Goal: Answer question/provide support: Share knowledge or assist other users

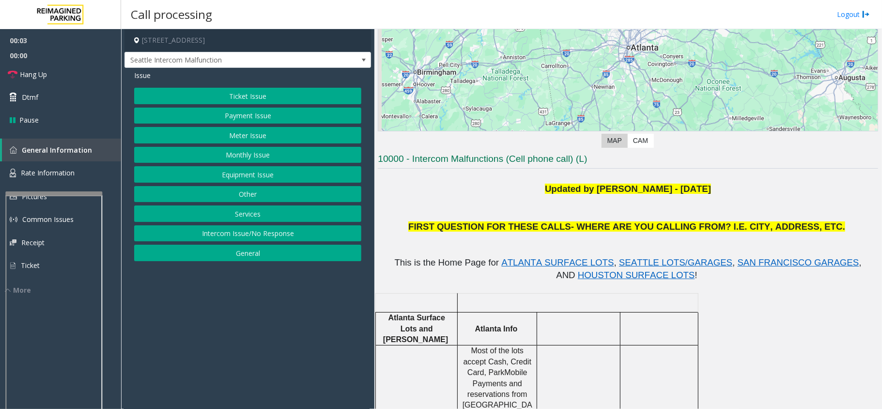
scroll to position [129, 0]
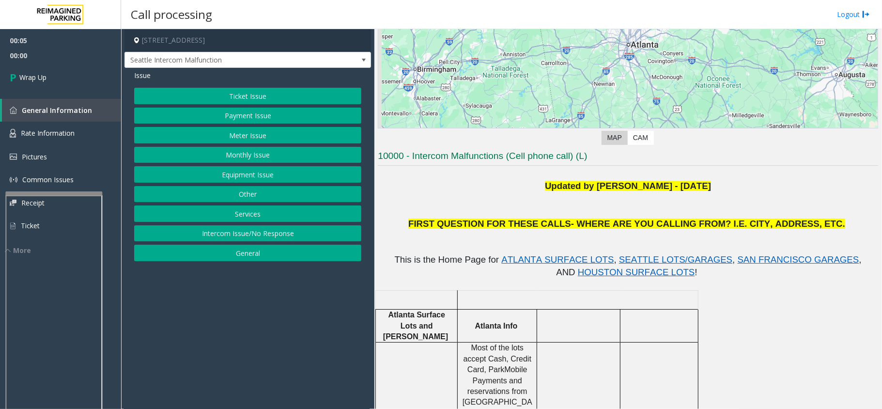
click at [234, 235] on button "Intercom Issue/No Response" at bounding box center [247, 233] width 227 height 16
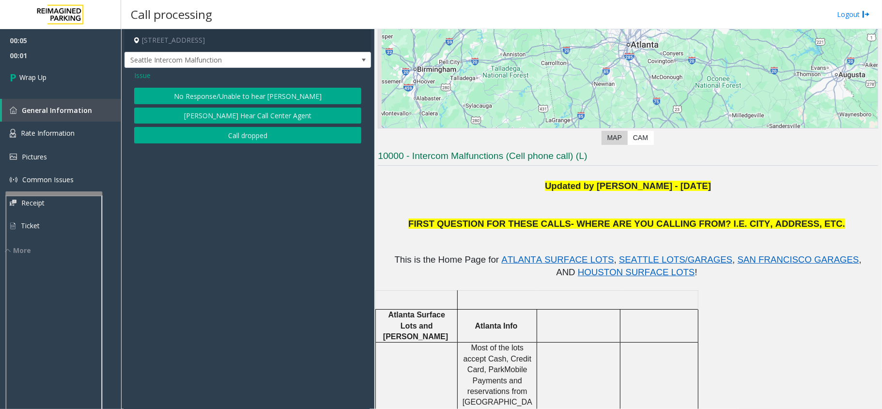
click at [236, 130] on button "Call dropped" at bounding box center [247, 135] width 227 height 16
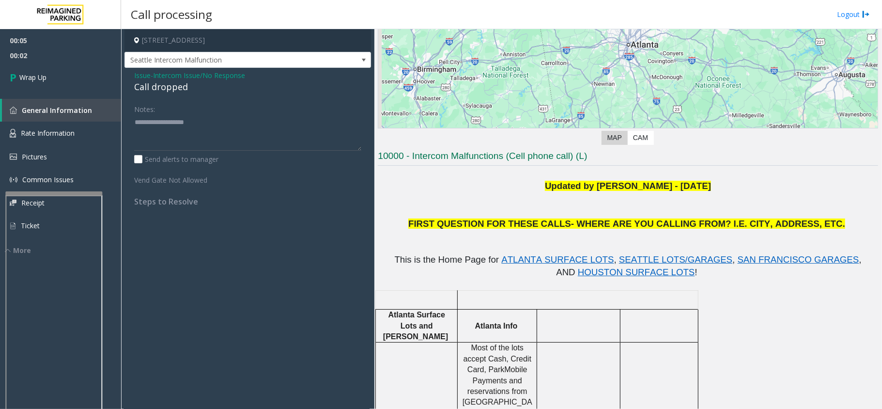
click at [168, 75] on span "Intercom Issue/No Response" at bounding box center [199, 75] width 92 height 10
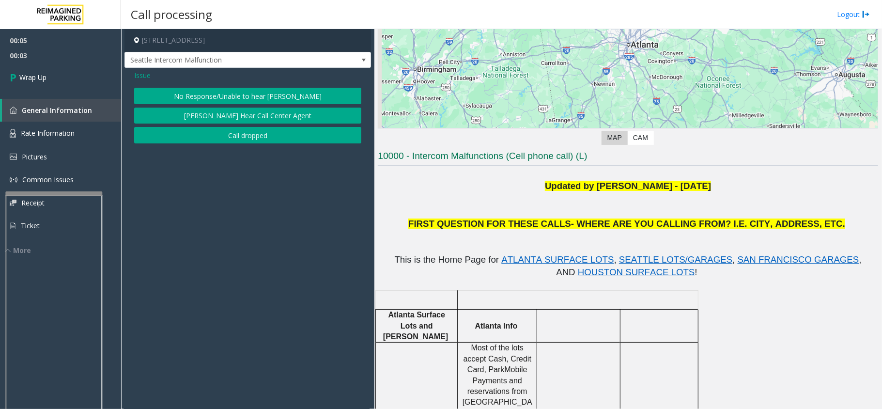
click at [152, 73] on div "Issue" at bounding box center [247, 75] width 227 height 10
click at [147, 74] on span "Issue" at bounding box center [142, 75] width 16 height 10
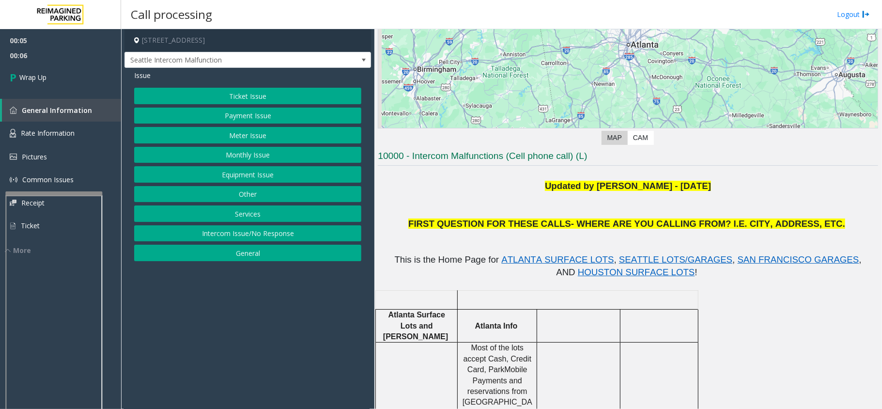
click at [246, 234] on button "Intercom Issue/No Response" at bounding box center [247, 233] width 227 height 16
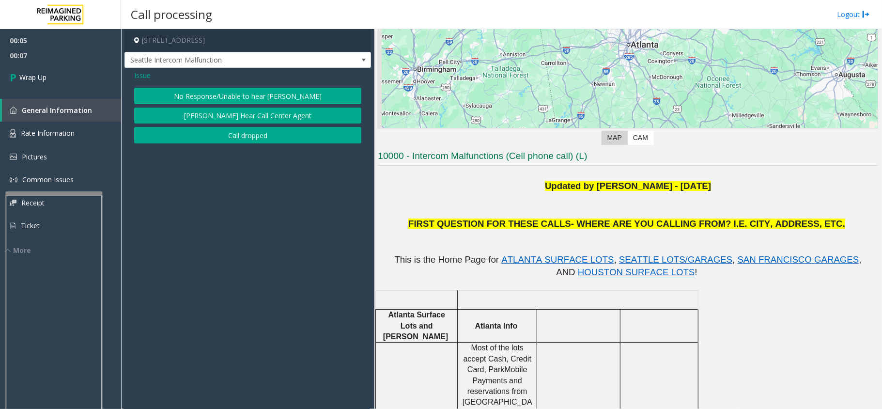
click at [229, 142] on button "Call dropped" at bounding box center [247, 135] width 227 height 16
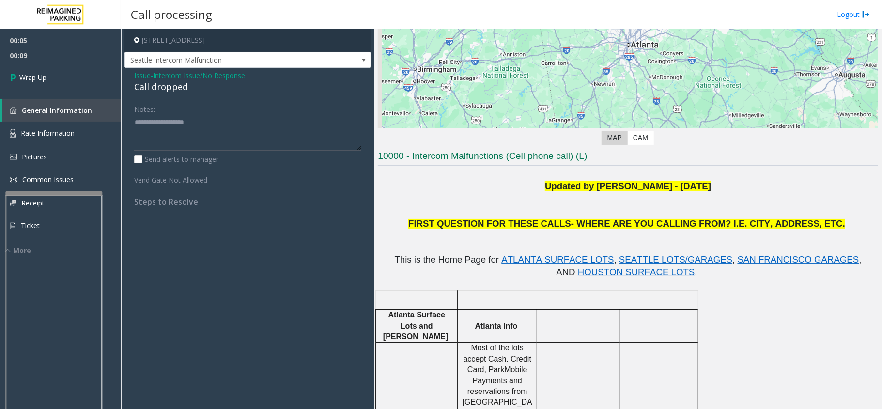
click at [175, 88] on div "Call dropped" at bounding box center [247, 86] width 227 height 13
copy div "Call dropped"
click at [175, 133] on textarea at bounding box center [247, 132] width 227 height 36
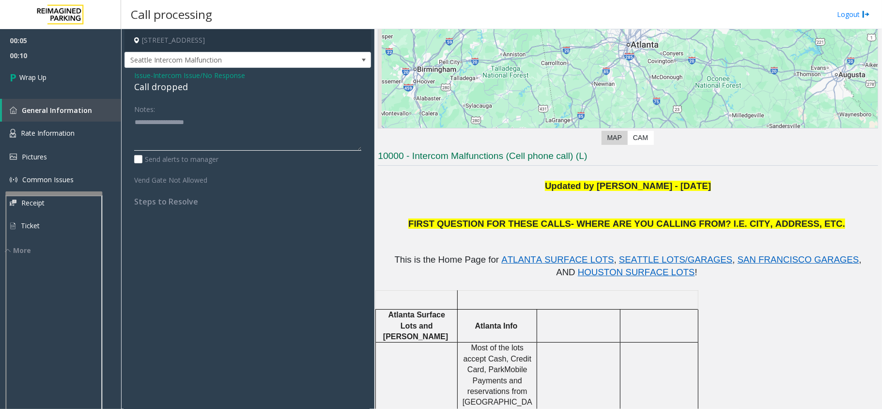
paste textarea "**********"
type textarea "**********"
click at [49, 68] on link "Wrap Up" at bounding box center [60, 77] width 121 height 29
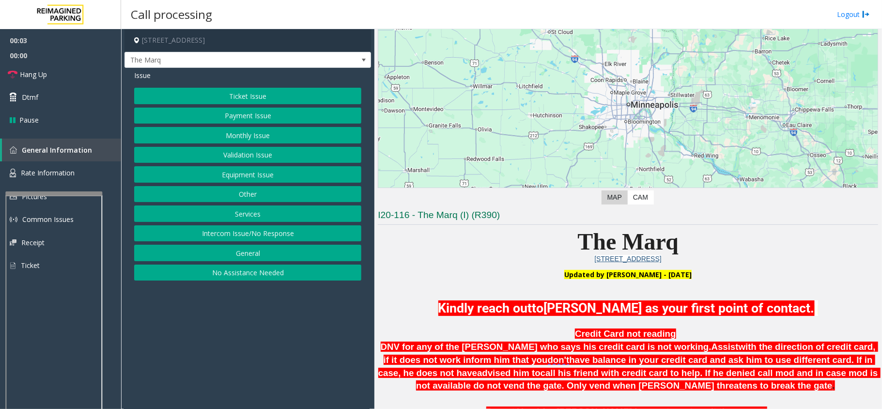
scroll to position [194, 0]
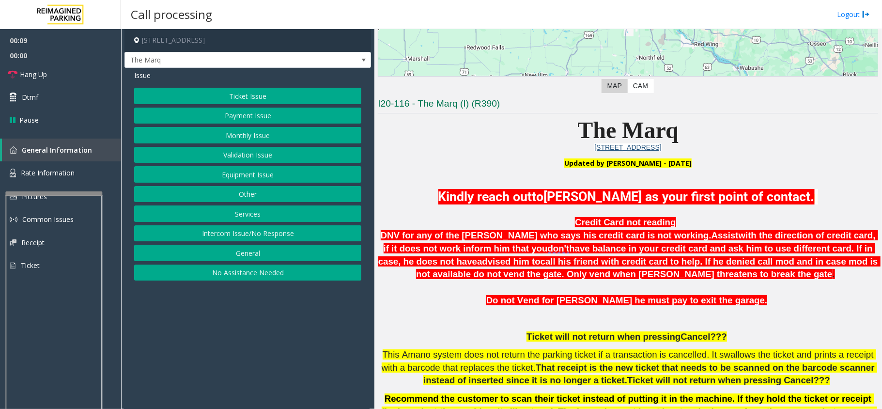
click at [240, 233] on button "Intercom Issue/No Response" at bounding box center [247, 233] width 227 height 16
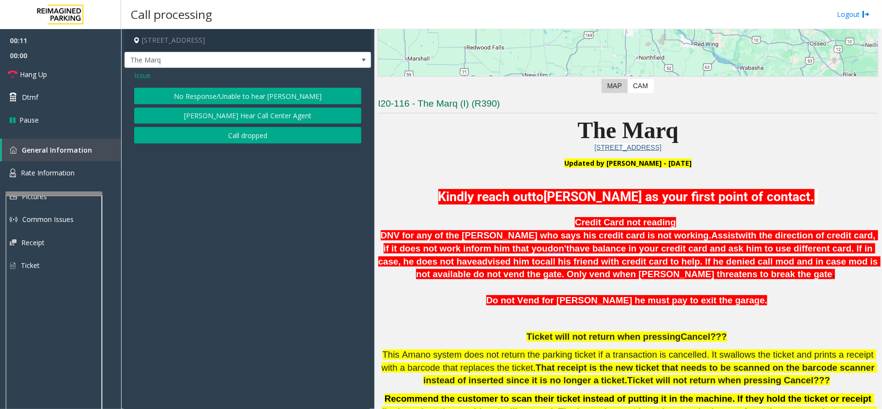
click at [259, 92] on button "No Response/Unable to hear [PERSON_NAME]" at bounding box center [247, 96] width 227 height 16
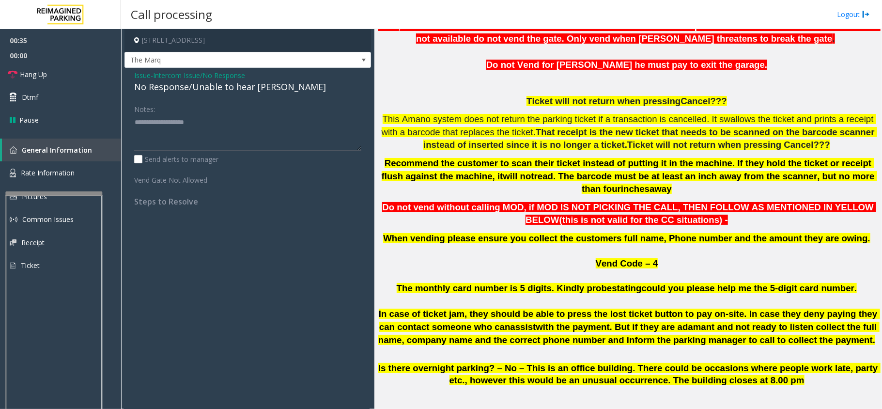
scroll to position [452, 0]
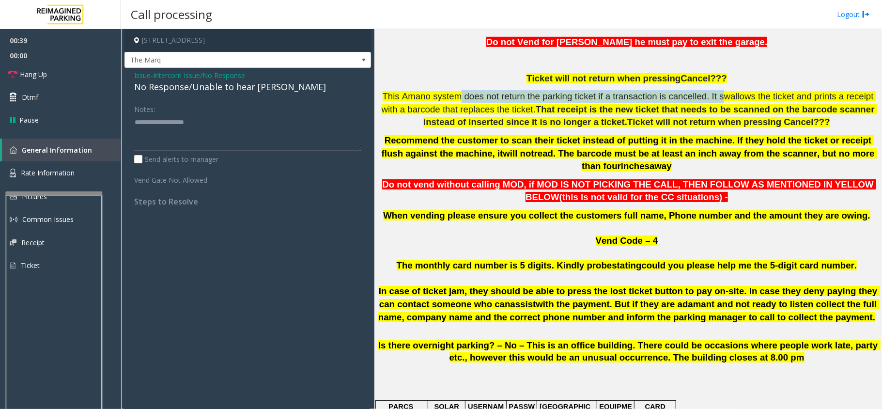
drag, startPoint x: 459, startPoint y: 101, endPoint x: 701, endPoint y: 100, distance: 242.1
click at [439, 100] on p "This Amano system does not return the parking ticket if a transaction is cancel…" at bounding box center [628, 109] width 500 height 39
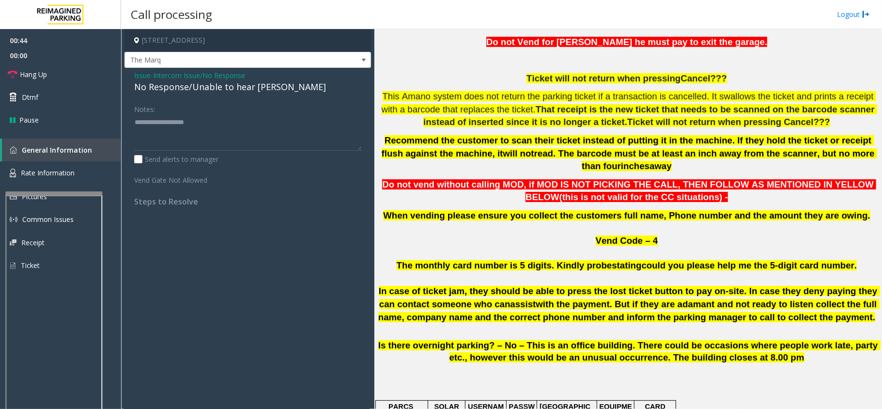
click at [142, 76] on span "Issue" at bounding box center [142, 75] width 16 height 10
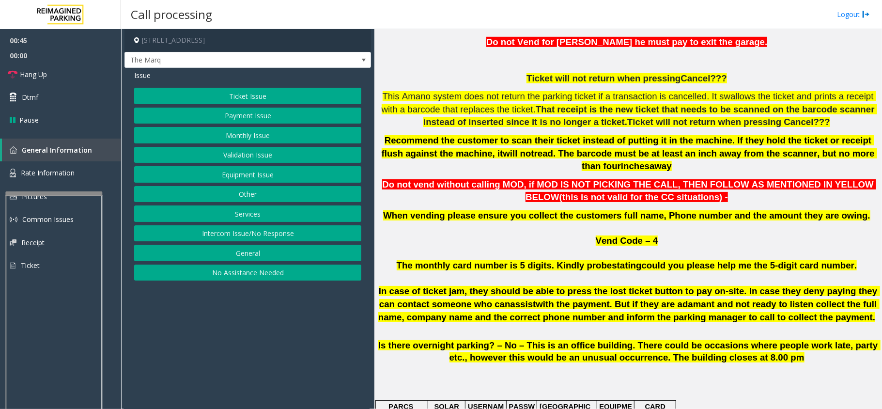
click at [241, 170] on button "Equipment Issue" at bounding box center [247, 174] width 227 height 16
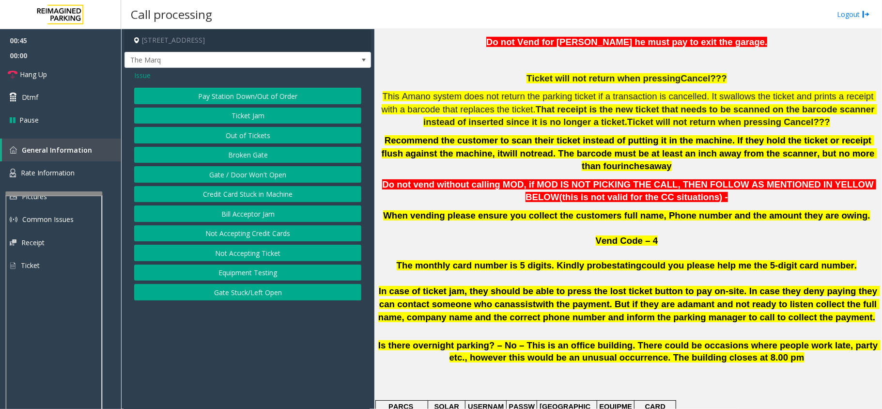
click at [248, 122] on button "Ticket Jam" at bounding box center [247, 115] width 227 height 16
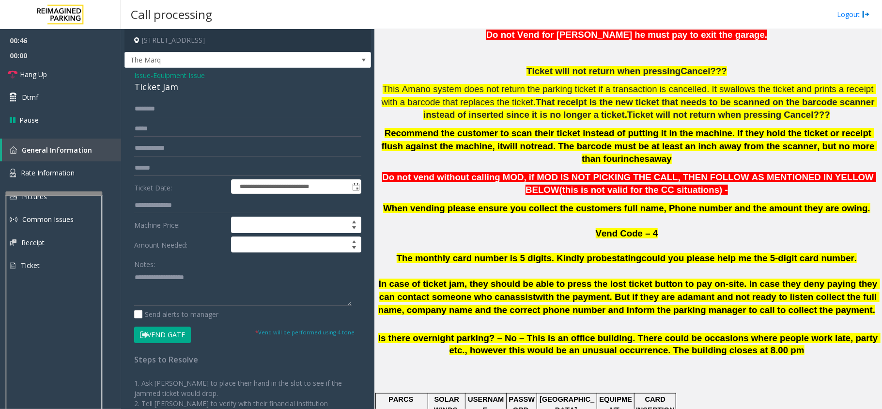
scroll to position [387, 0]
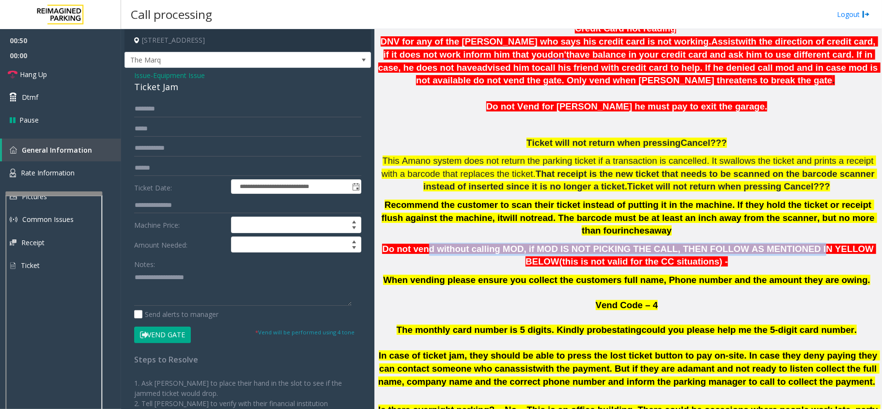
drag, startPoint x: 417, startPoint y: 235, endPoint x: 757, endPoint y: 235, distance: 339.9
click at [439, 244] on span "Do not vend without calling MOD, if MOD IS NOT PICKING THE CALL, THEN FOLLOW AS…" at bounding box center [629, 255] width 494 height 23
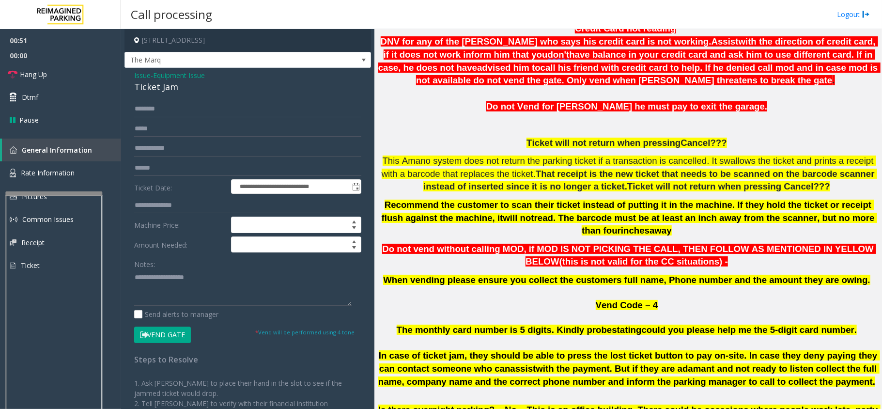
click at [439, 248] on p "Do not vend without calling MOD, if MOD IS NOT PICKING THE CALL, THEN FOLLOW AS…" at bounding box center [628, 256] width 500 height 26
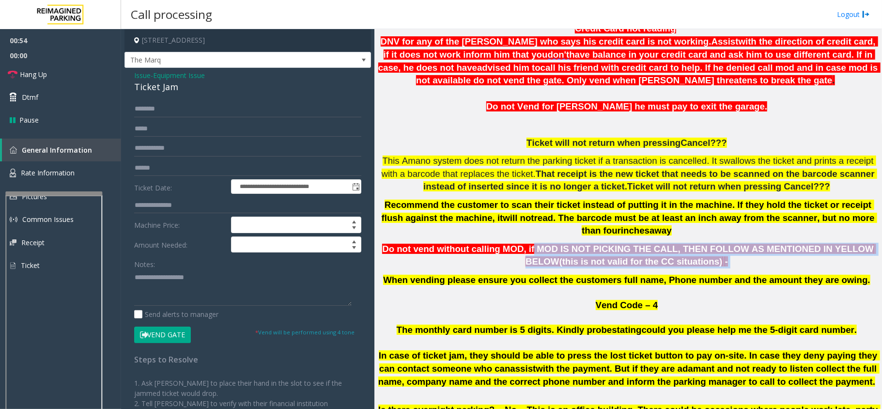
drag, startPoint x: 512, startPoint y: 230, endPoint x: 702, endPoint y: 246, distance: 190.0
click at [439, 246] on p "Do not vend without calling MOD, if MOD IS NOT PICKING THE CALL, THEN FOLLOW AS…" at bounding box center [628, 256] width 500 height 26
click at [439, 249] on p "Do not vend without calling MOD, if MOD IS NOT PICKING THE CALL, THEN FOLLOW AS…" at bounding box center [628, 256] width 500 height 26
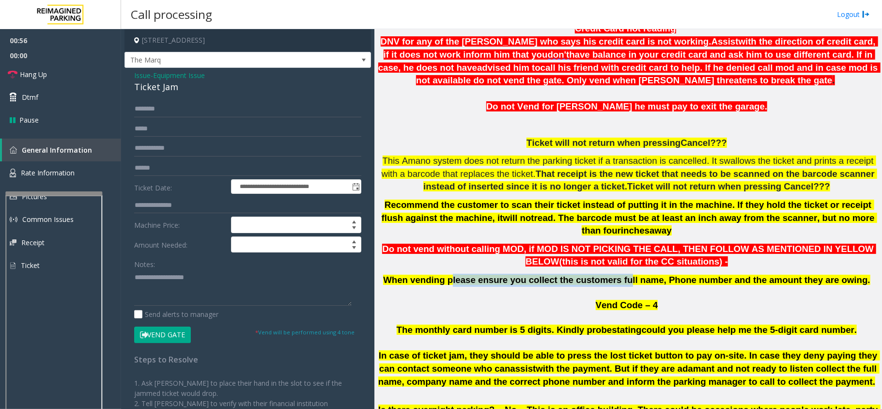
drag, startPoint x: 470, startPoint y: 264, endPoint x: 624, endPoint y: 261, distance: 154.5
click at [439, 275] on span "When vending please ensure you collect the customers full name, Phone number an…" at bounding box center [626, 280] width 487 height 10
click at [163, 104] on input "text" at bounding box center [247, 109] width 227 height 16
type input "*****"
type input "**********"
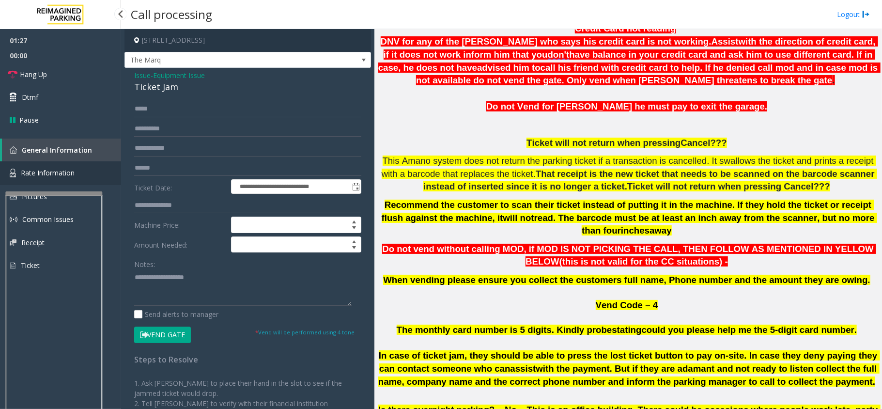
click at [62, 168] on span "Rate Information" at bounding box center [48, 172] width 54 height 9
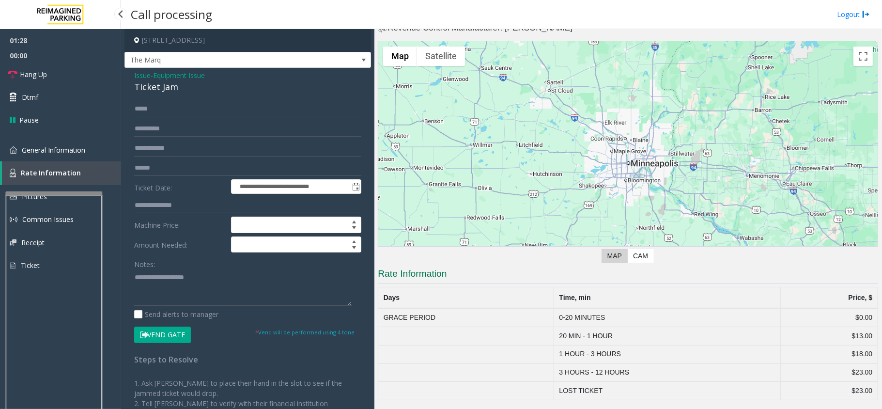
scroll to position [24, 0]
click at [159, 295] on textarea at bounding box center [242, 287] width 217 height 36
click at [49, 145] on span "General Information" at bounding box center [53, 149] width 63 height 9
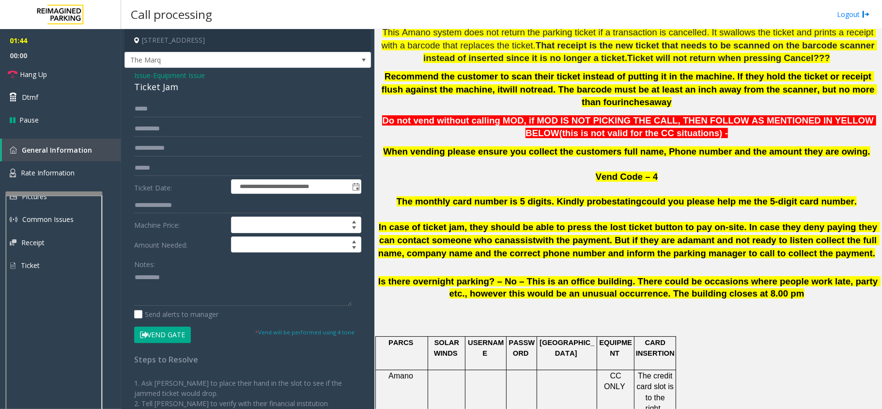
scroll to position [516, 0]
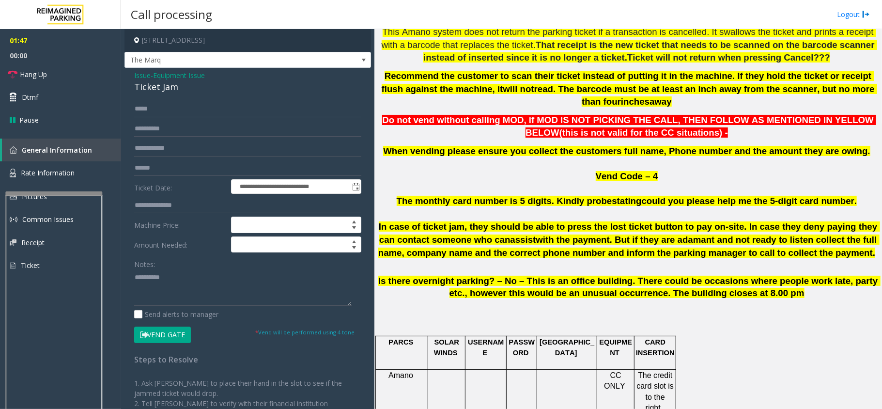
click at [170, 333] on button "Vend Gate" at bounding box center [162, 334] width 57 height 16
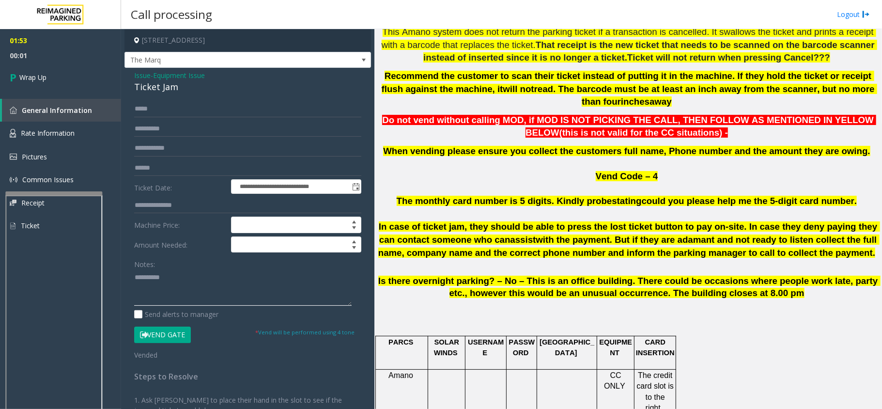
click at [211, 274] on textarea at bounding box center [242, 287] width 217 height 36
paste textarea "**********"
click at [155, 88] on div "Ticket Jam" at bounding box center [247, 86] width 227 height 13
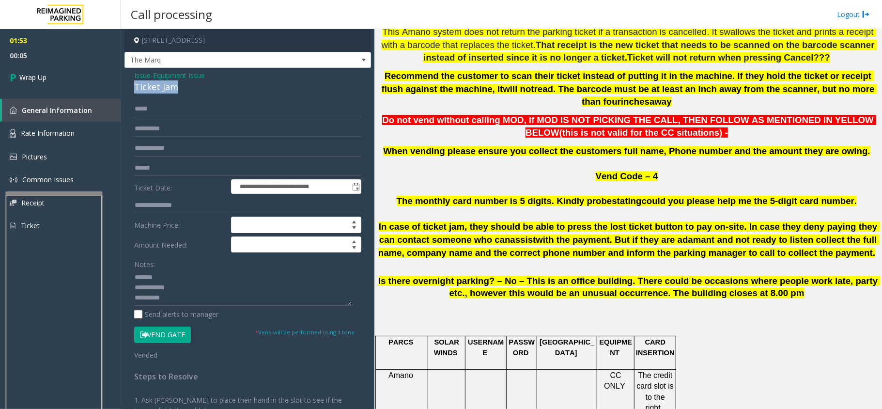
copy div "Ticket Jam"
click at [173, 274] on textarea at bounding box center [242, 287] width 217 height 36
paste textarea "**********"
click at [201, 288] on textarea at bounding box center [242, 287] width 217 height 36
type textarea "**********"
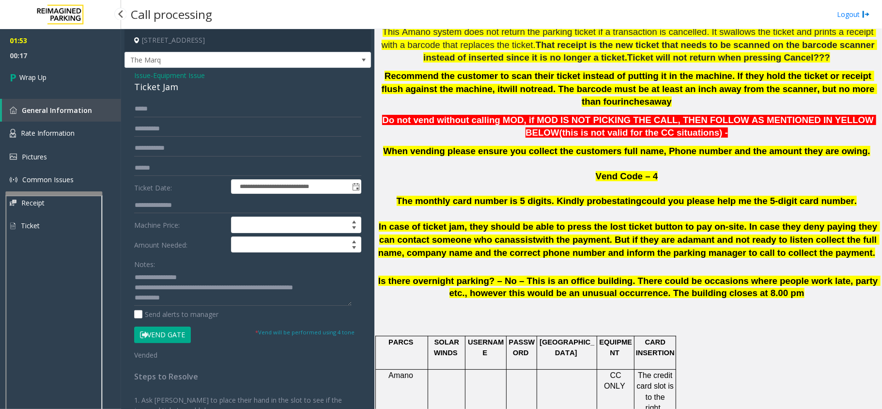
click at [27, 99] on link "General Information" at bounding box center [61, 110] width 119 height 23
click at [33, 75] on span "Wrap Up" at bounding box center [32, 77] width 27 height 10
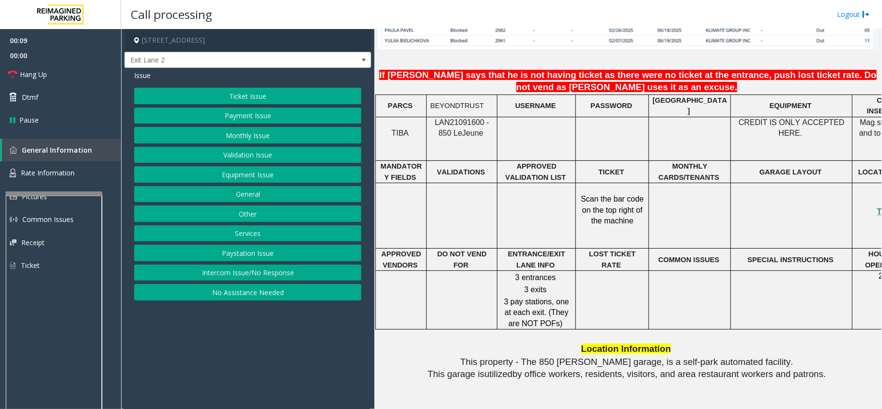
scroll to position [839, 0]
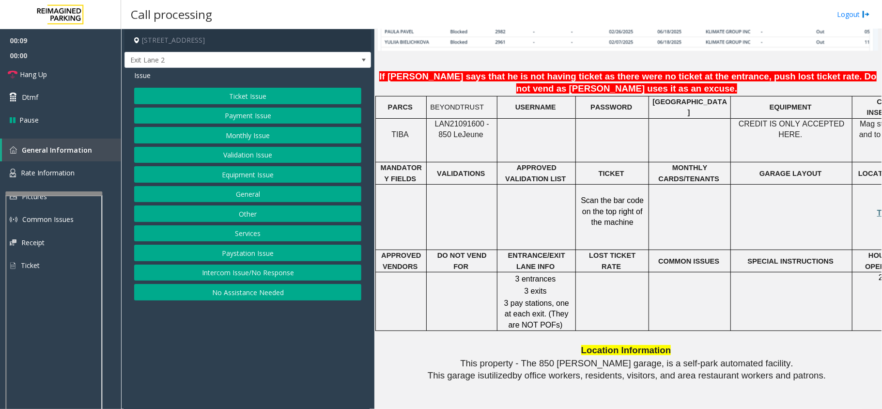
click at [439, 120] on span "LAN21091600 - 850 Le" at bounding box center [462, 129] width 54 height 19
copy span "LAN21091600"
click at [246, 136] on button "Monthly Issue" at bounding box center [247, 135] width 227 height 16
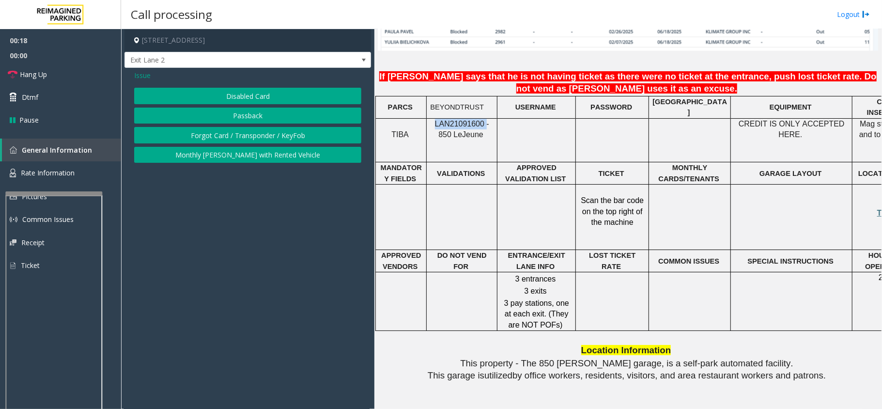
click at [229, 110] on button "Passback" at bounding box center [247, 115] width 227 height 16
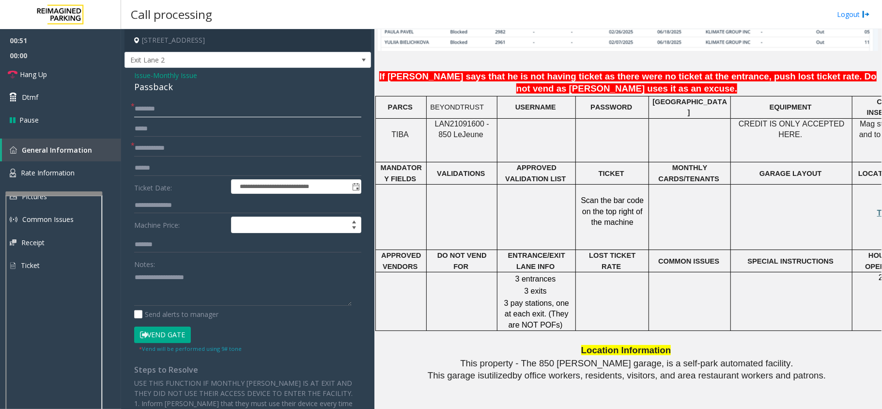
click at [164, 109] on input "text" at bounding box center [247, 109] width 227 height 16
type input "**********"
click at [165, 147] on input "text" at bounding box center [247, 148] width 227 height 16
click at [4, 65] on link "Hang Up" at bounding box center [60, 74] width 121 height 23
click at [166, 150] on input "text" at bounding box center [247, 148] width 227 height 16
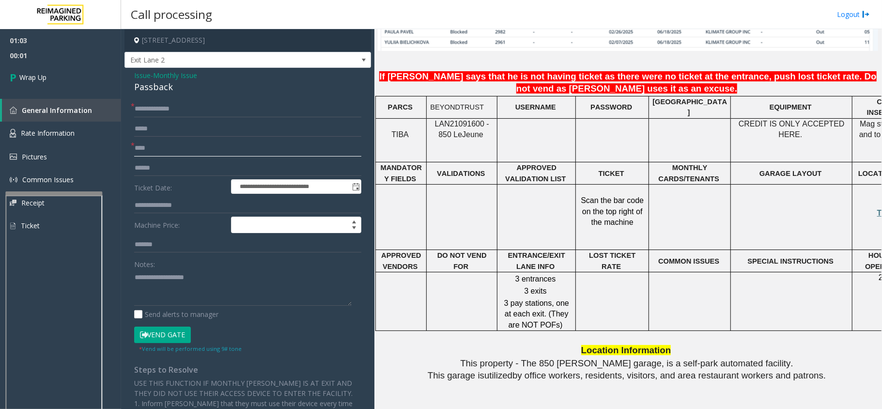
type input "****"
click at [174, 282] on textarea at bounding box center [242, 287] width 217 height 36
drag, startPoint x: 229, startPoint y: 289, endPoint x: 196, endPoint y: 287, distance: 33.4
click at [229, 289] on textarea at bounding box center [242, 287] width 217 height 36
paste textarea "**********"
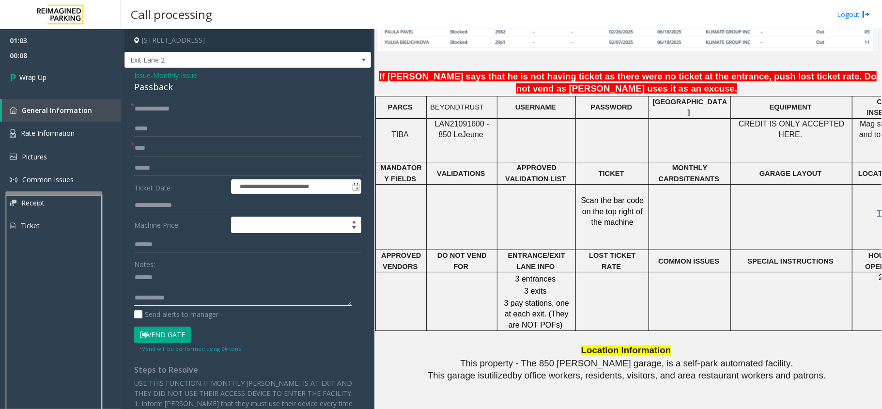
click at [184, 286] on textarea at bounding box center [242, 287] width 217 height 36
click at [157, 86] on div "Passback" at bounding box center [247, 86] width 227 height 13
copy div "Passback"
click at [154, 85] on div "Passback" at bounding box center [247, 86] width 227 height 13
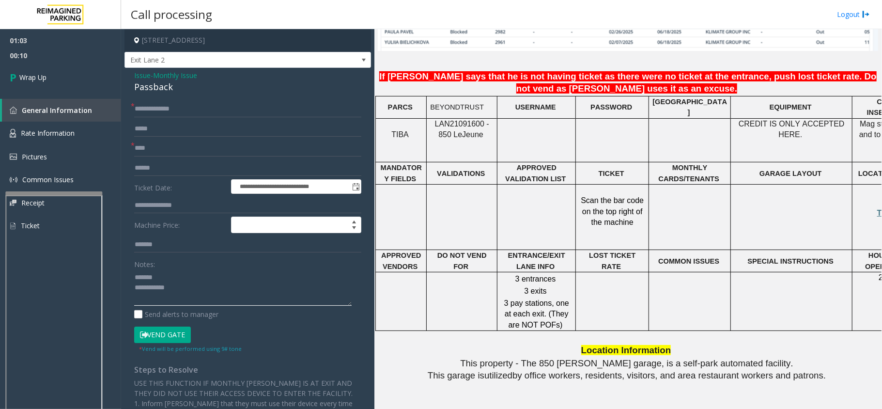
click at [167, 281] on textarea at bounding box center [242, 287] width 217 height 36
paste textarea "********"
click at [214, 296] on textarea at bounding box center [242, 287] width 217 height 36
type textarea "**********"
click at [33, 72] on span "Wrap Up" at bounding box center [32, 77] width 27 height 10
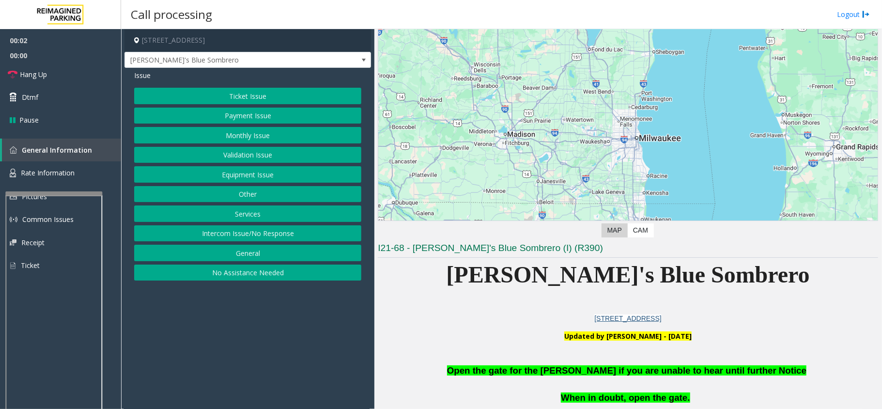
scroll to position [129, 0]
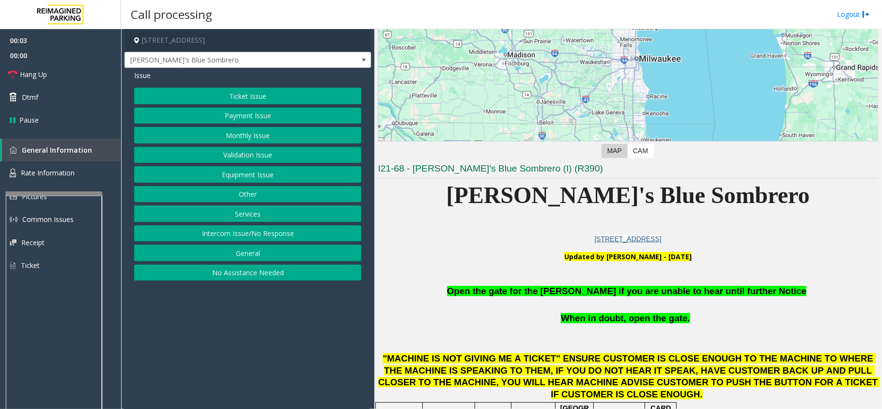
click at [252, 174] on button "Equipment Issue" at bounding box center [247, 174] width 227 height 16
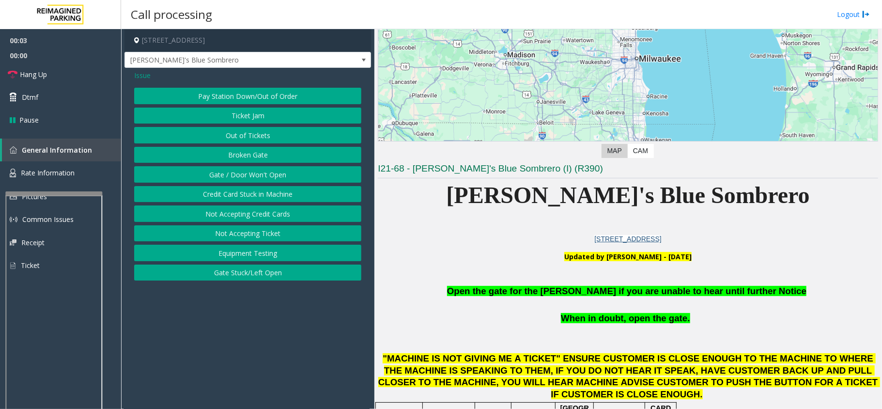
click at [252, 174] on button "Gate / Door Won't Open" at bounding box center [247, 174] width 227 height 16
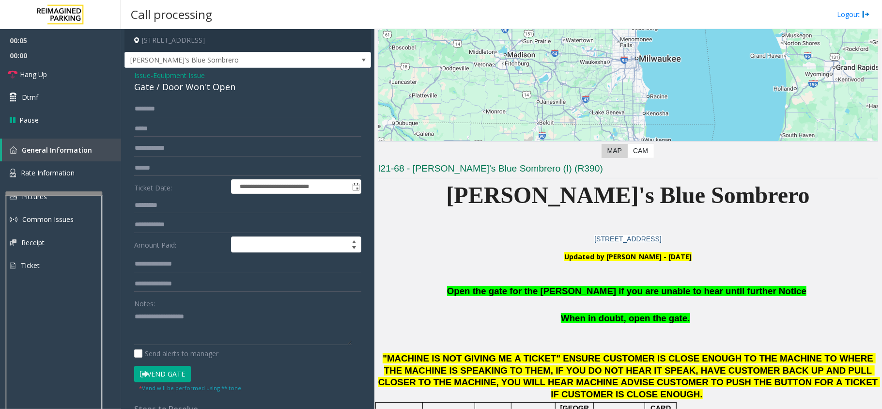
click at [439, 290] on span "Open the gate for the [PERSON_NAME] if you are unable to hear until further Not…" at bounding box center [626, 291] width 359 height 10
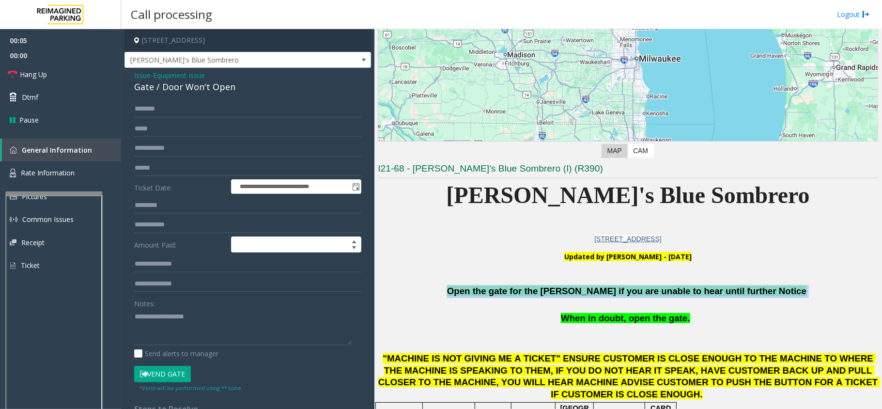
click at [439, 290] on span "Open the gate for the [PERSON_NAME] if you are unable to hear until further Not…" at bounding box center [626, 291] width 359 height 10
copy p "Open the gate for the [PERSON_NAME] if you are unable to hear until further Not…"
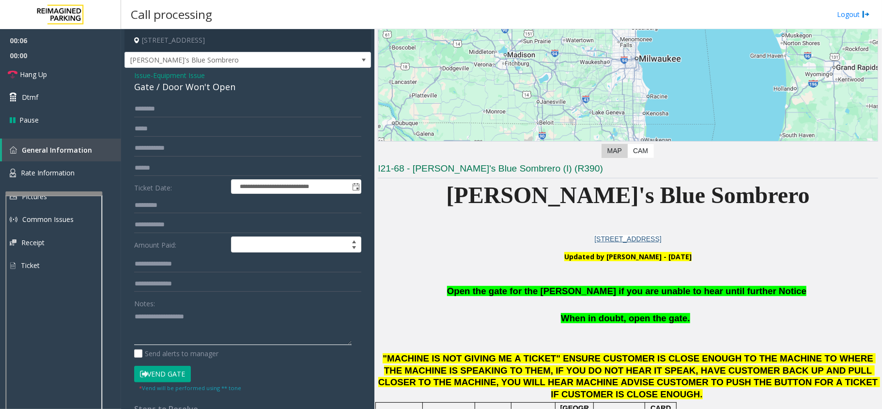
click at [203, 336] on textarea at bounding box center [242, 326] width 217 height 36
paste textarea "**********"
type textarea "**********"
click at [169, 374] on button "Vend Gate" at bounding box center [162, 374] width 57 height 16
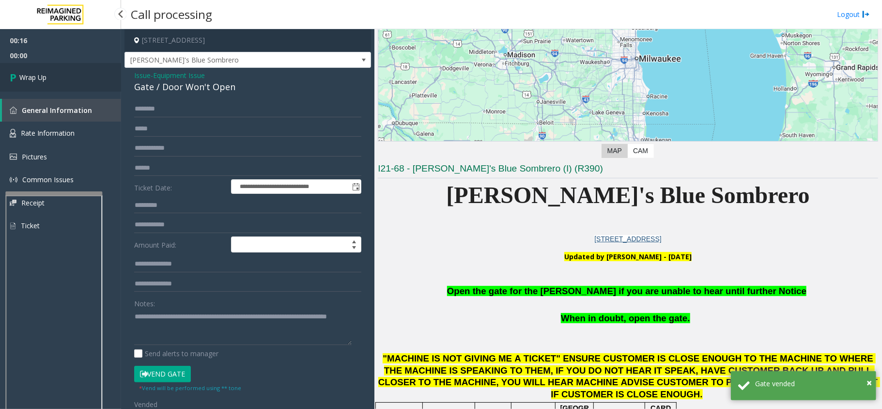
click at [73, 80] on link "Wrap Up" at bounding box center [60, 77] width 121 height 29
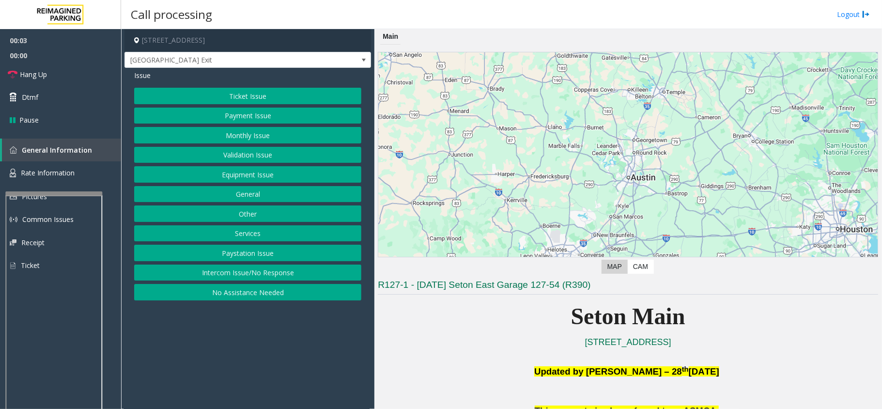
scroll to position [129, 0]
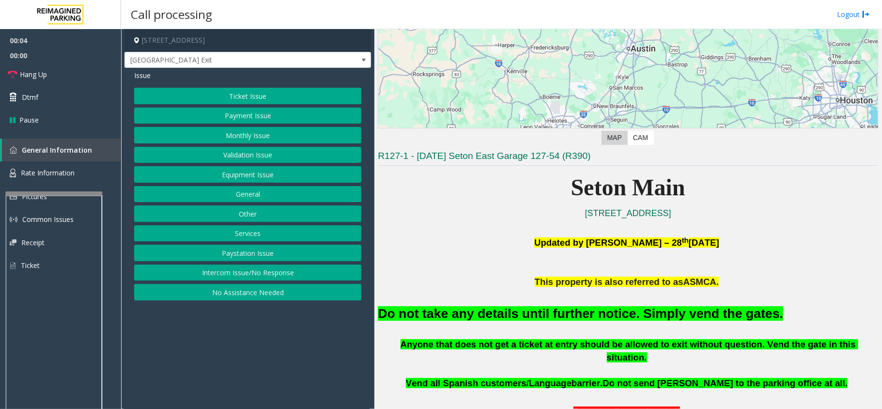
click at [237, 180] on button "Equipment Issue" at bounding box center [247, 174] width 227 height 16
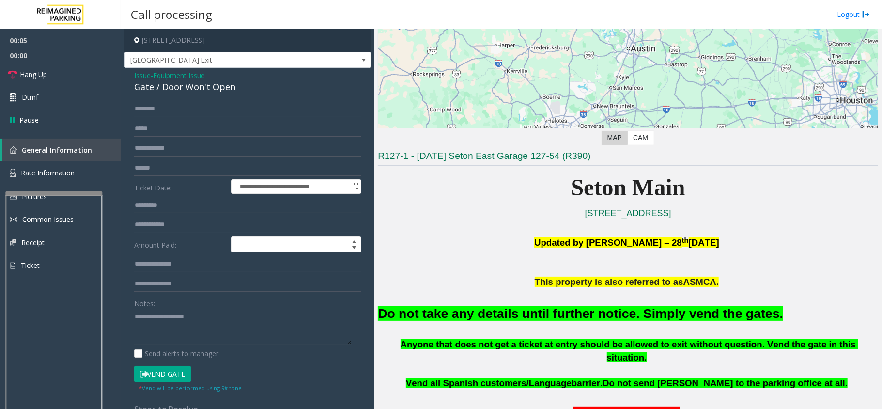
click at [168, 376] on button "Vend Gate" at bounding box center [162, 374] width 57 height 16
click at [439, 310] on font "Do not take any details until further notice. Simply vend the gates." at bounding box center [580, 313] width 405 height 15
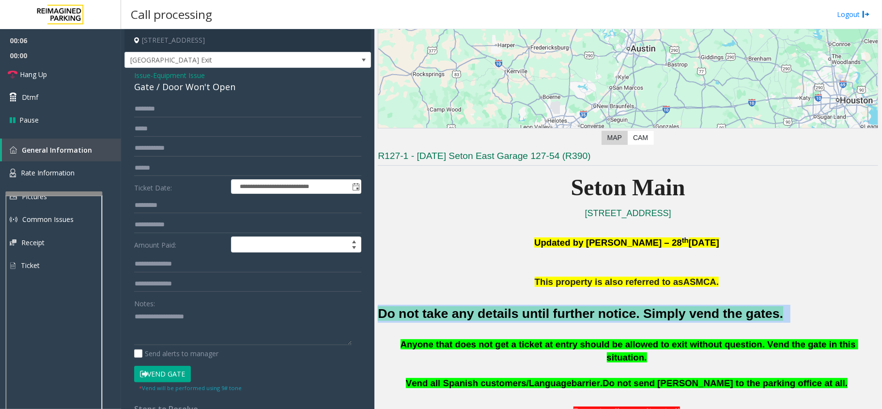
click at [439, 310] on font "Do not take any details until further notice. Simply vend the gates." at bounding box center [580, 313] width 405 height 15
copy h2 "Do not take any details until further notice. Simply vend the gates."
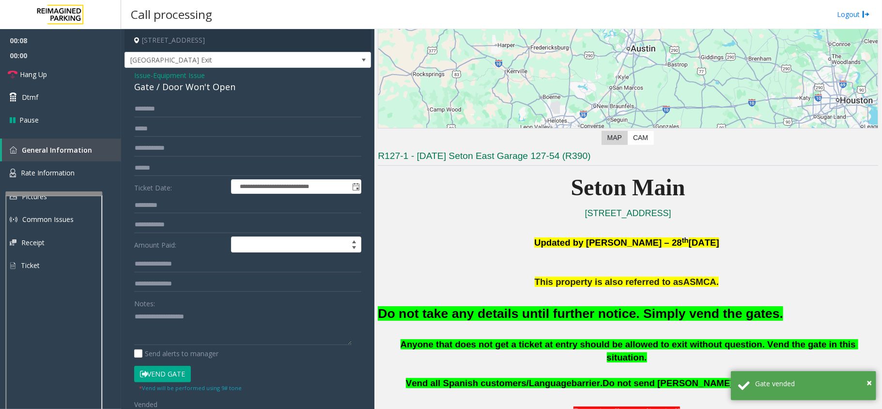
click at [140, 77] on span "Issue" at bounding box center [142, 75] width 16 height 10
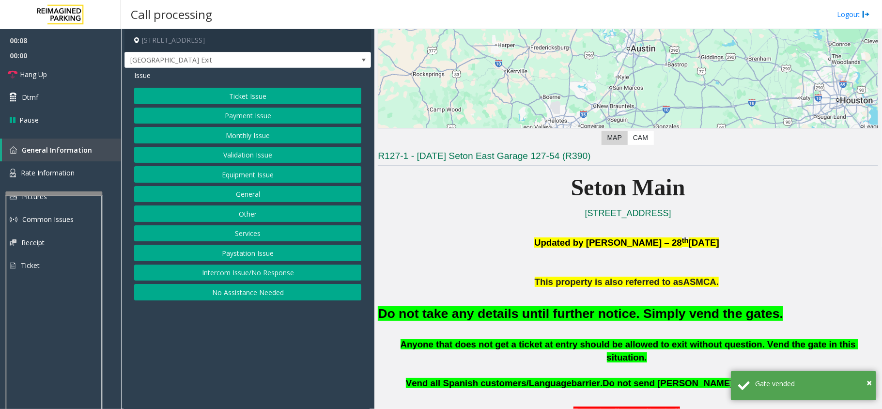
click at [231, 97] on button "Ticket Issue" at bounding box center [247, 96] width 227 height 16
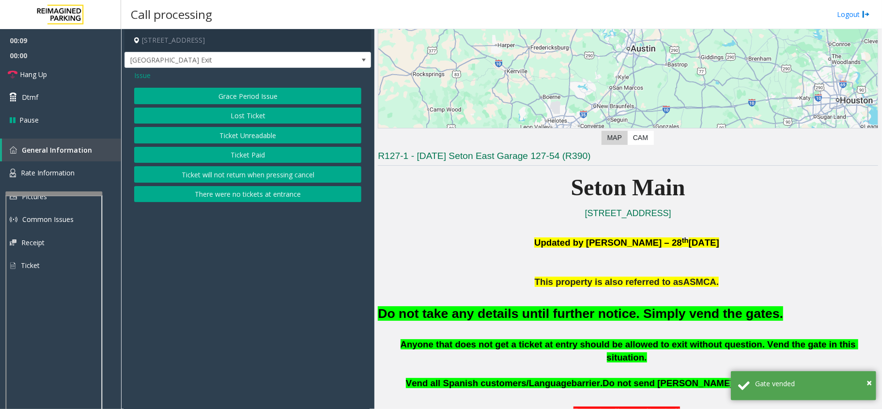
click at [229, 138] on button "Ticket Unreadable" at bounding box center [247, 135] width 227 height 16
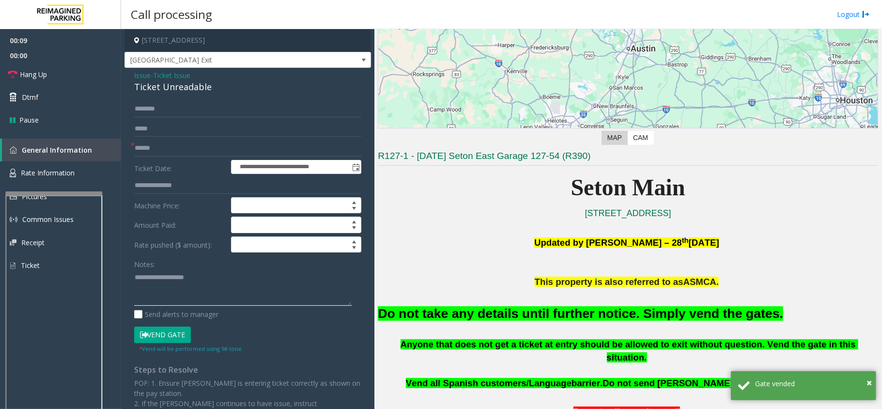
click at [185, 293] on textarea at bounding box center [242, 287] width 217 height 36
paste textarea "**********"
click at [173, 293] on textarea at bounding box center [242, 287] width 217 height 36
type textarea "**********"
click at [163, 151] on input "text" at bounding box center [247, 148] width 227 height 16
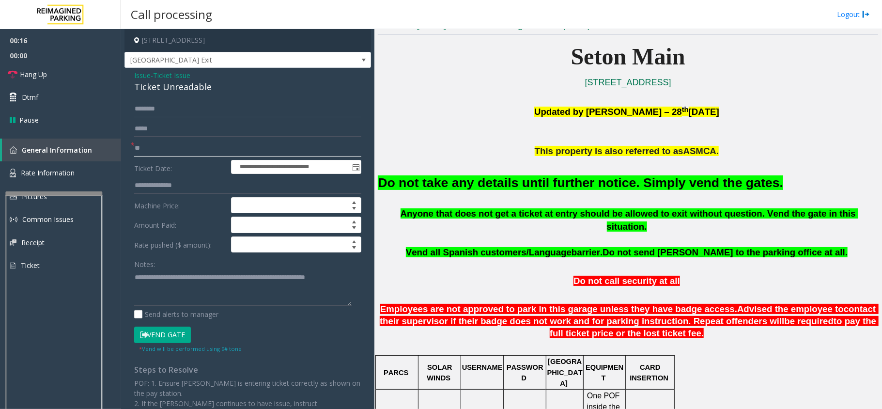
scroll to position [322, 0]
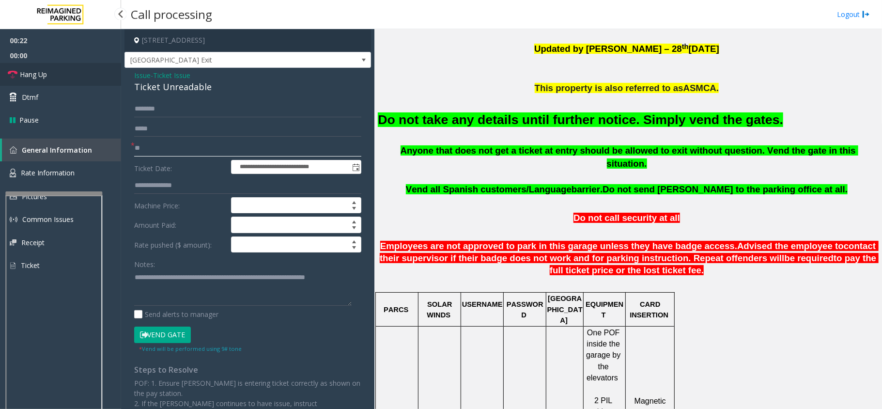
type input "**"
click at [69, 76] on link "Hang Up" at bounding box center [60, 74] width 121 height 23
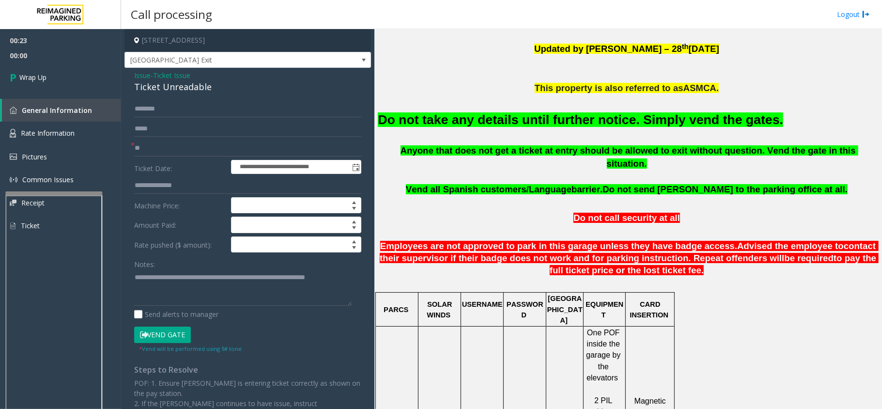
click at [167, 332] on button "Vend Gate" at bounding box center [162, 334] width 57 height 16
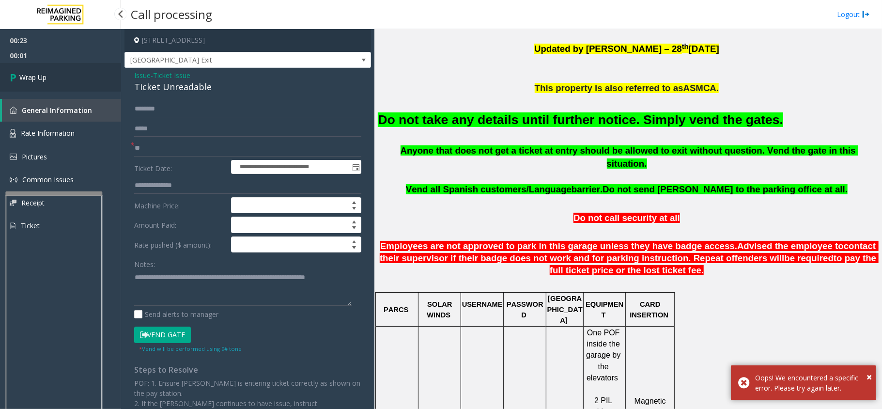
click at [47, 78] on link "Wrap Up" at bounding box center [60, 77] width 121 height 29
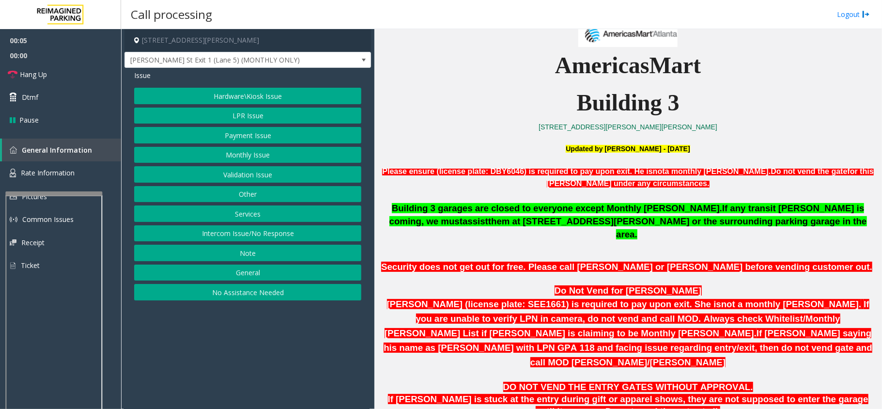
scroll to position [387, 0]
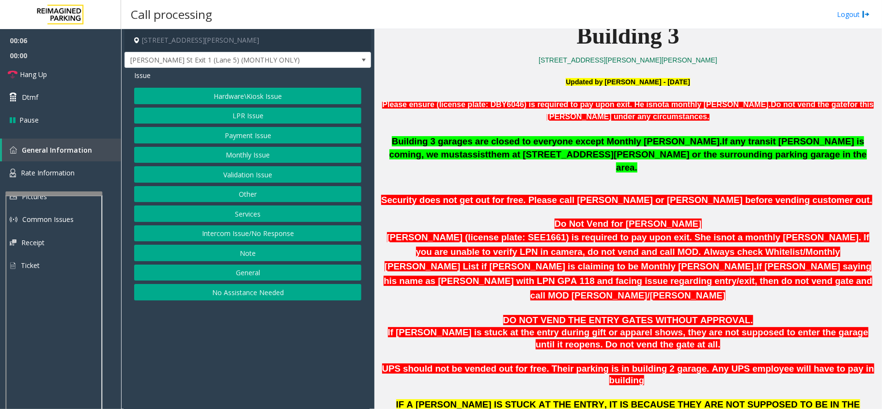
click at [244, 115] on button "LPR Issue" at bounding box center [247, 115] width 227 height 16
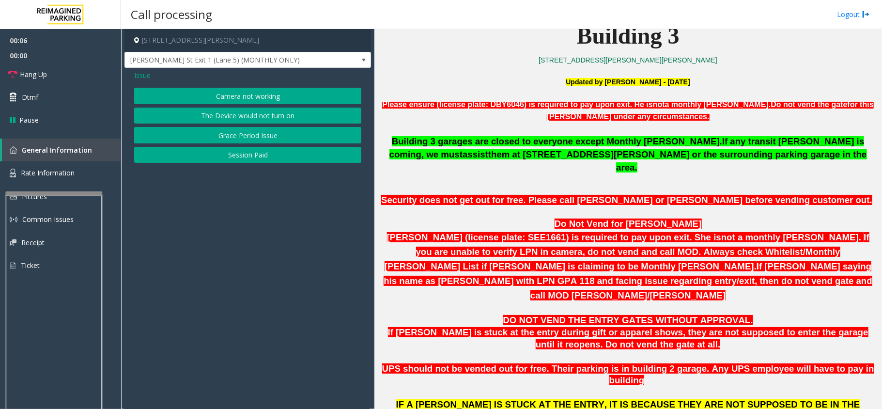
click at [225, 92] on button "Camera not working" at bounding box center [247, 96] width 227 height 16
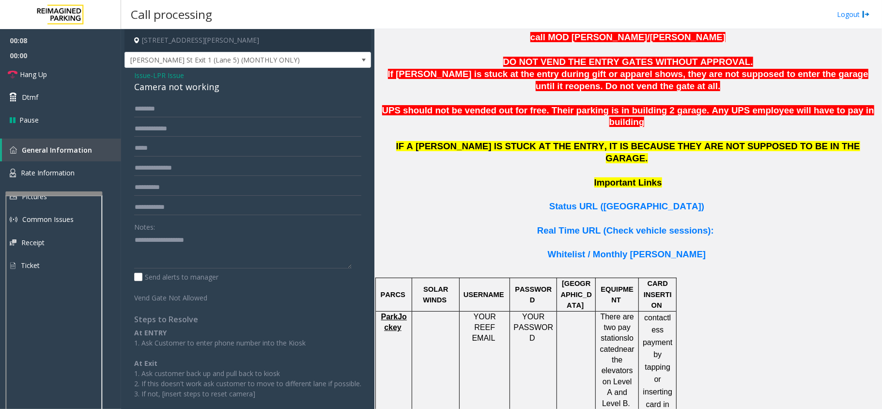
scroll to position [710, 0]
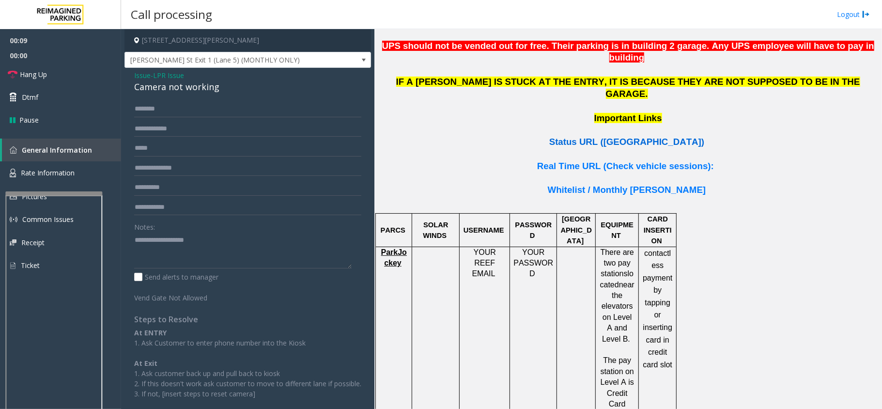
click at [439, 137] on span "Status URL ([GEOGRAPHIC_DATA])" at bounding box center [626, 142] width 155 height 10
click at [233, 248] on textarea at bounding box center [242, 250] width 217 height 36
paste textarea "**********"
drag, startPoint x: 200, startPoint y: 247, endPoint x: 195, endPoint y: 250, distance: 6.5
click at [198, 248] on textarea at bounding box center [242, 250] width 217 height 36
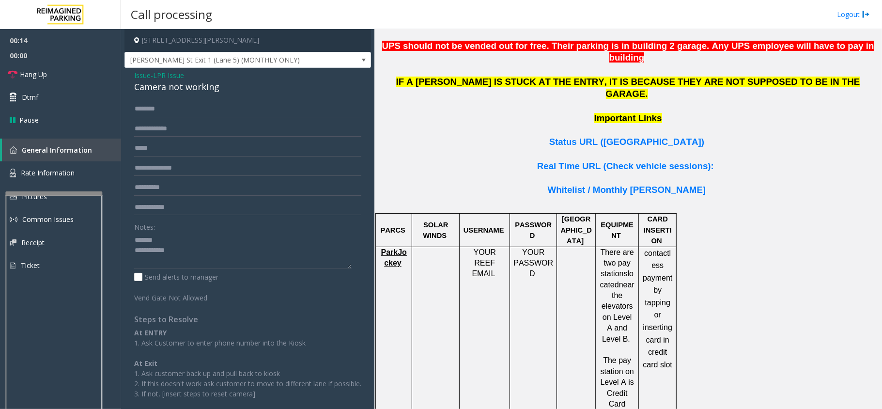
click at [175, 95] on div "Issue - LPR Issue Camera not working Notes: Send alerts to manager Vend Gate No…" at bounding box center [247, 248] width 246 height 361
click at [172, 93] on div "Camera not working" at bounding box center [247, 86] width 227 height 13
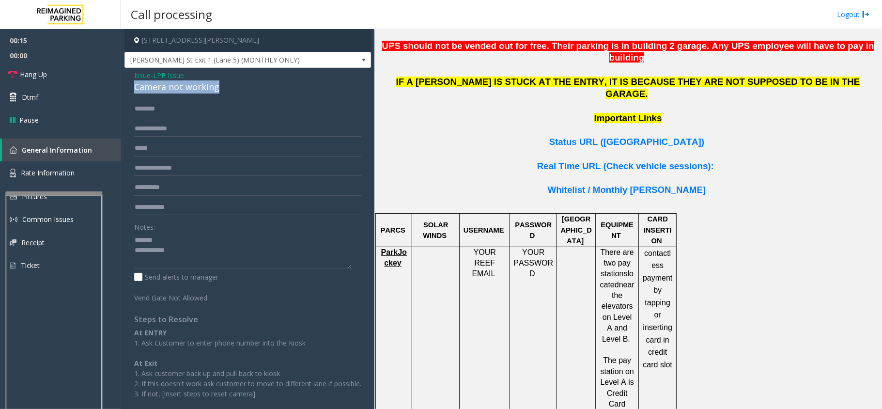
copy div "Camera not working"
click at [169, 241] on textarea at bounding box center [242, 250] width 217 height 36
paste textarea "**********"
click at [185, 259] on textarea at bounding box center [242, 250] width 217 height 36
type textarea "**********"
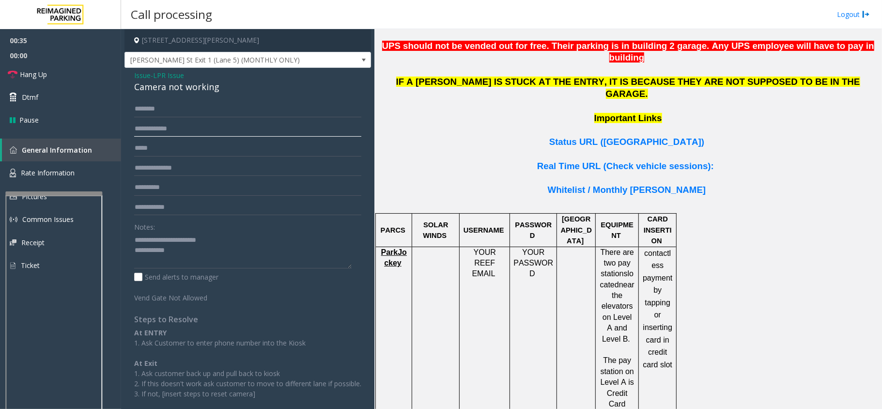
click at [177, 128] on input "text" at bounding box center [247, 129] width 227 height 16
type input "*******"
click at [192, 265] on textarea at bounding box center [242, 250] width 217 height 36
click at [214, 256] on textarea at bounding box center [242, 250] width 217 height 36
paste textarea "**********"
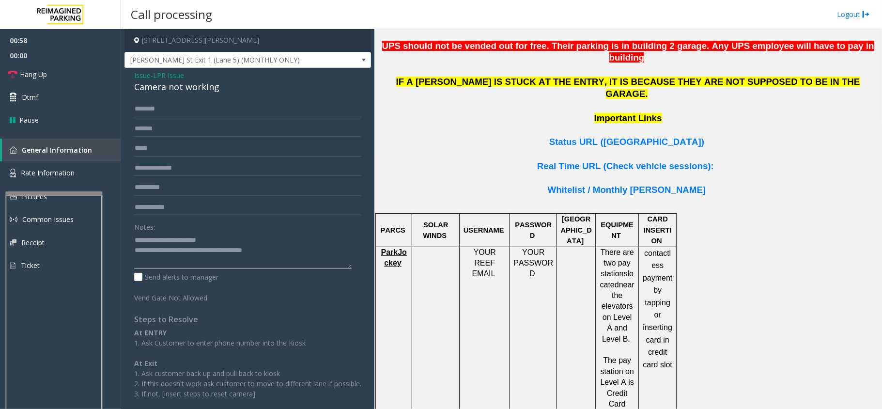
type textarea "**********"
click at [55, 70] on link "Hang Up" at bounding box center [60, 74] width 121 height 23
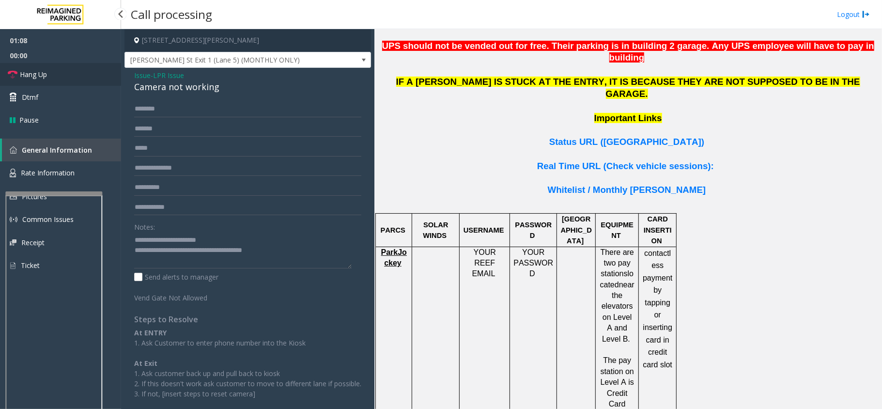
click at [55, 70] on link "Hang Up" at bounding box center [60, 74] width 121 height 23
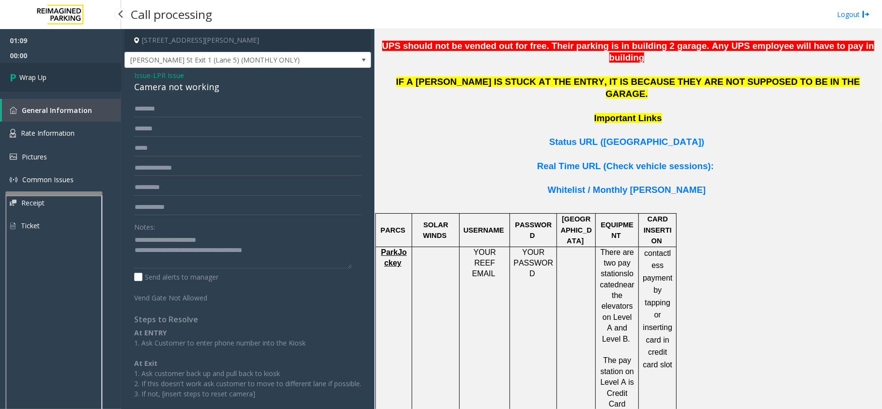
click at [55, 70] on link "Wrap Up" at bounding box center [60, 77] width 121 height 29
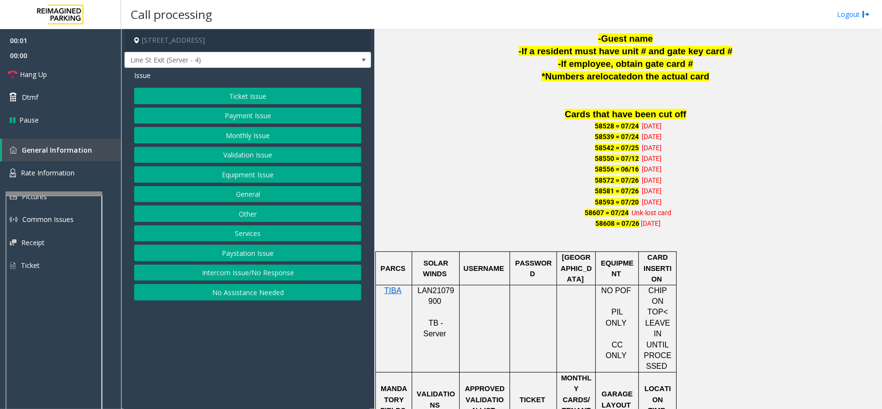
scroll to position [710, 0]
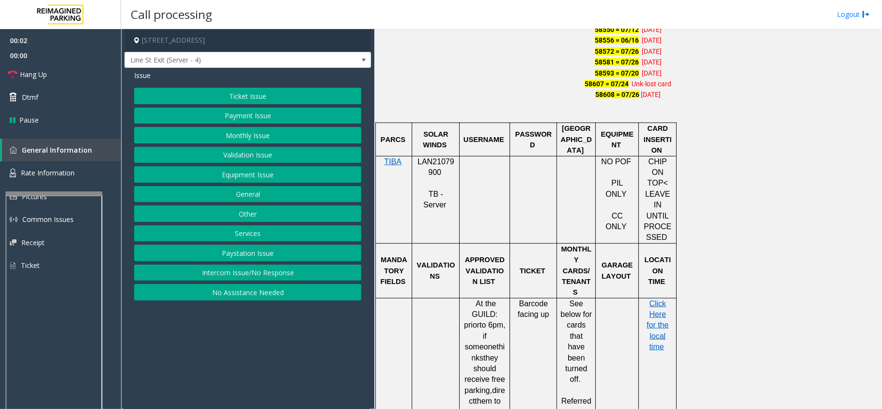
click at [439, 157] on span "LAN21079900" at bounding box center [435, 166] width 37 height 19
copy p "LAN21079900"
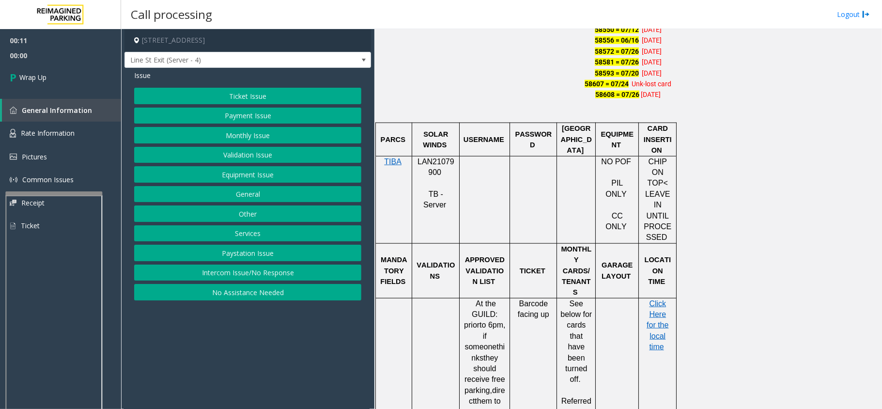
click at [232, 285] on div "Ticket Issue Payment Issue Monthly Issue Validation Issue Equipment Issue Gener…" at bounding box center [247, 194] width 227 height 213
click at [231, 281] on button "Intercom Issue/No Response" at bounding box center [247, 272] width 227 height 16
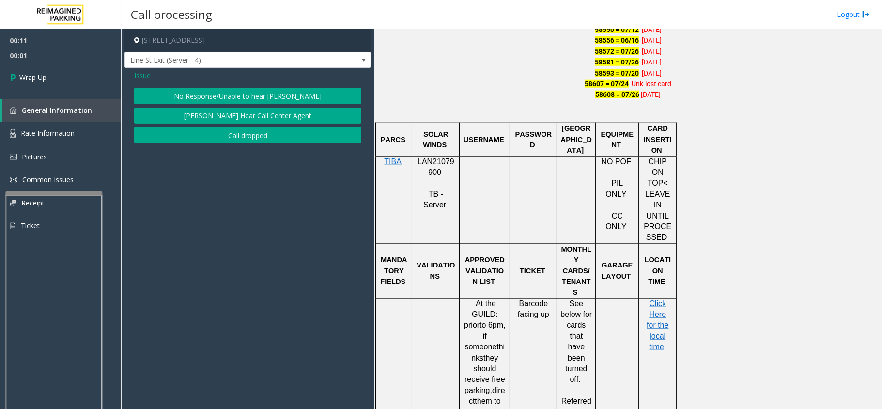
click at [235, 145] on div "Issue No Response/Unable to hear [PERSON_NAME] Cannot Hear Call Center Agent Ca…" at bounding box center [247, 108] width 246 height 80
click at [190, 137] on button "Call dropped" at bounding box center [247, 135] width 227 height 16
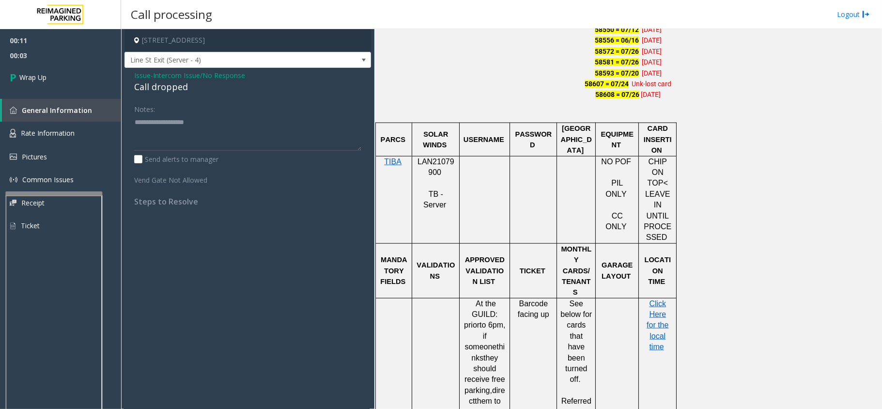
click at [144, 80] on div "Call dropped" at bounding box center [247, 86] width 227 height 13
copy div "Call dropped"
drag, startPoint x: 172, startPoint y: 120, endPoint x: 136, endPoint y: 114, distance: 36.8
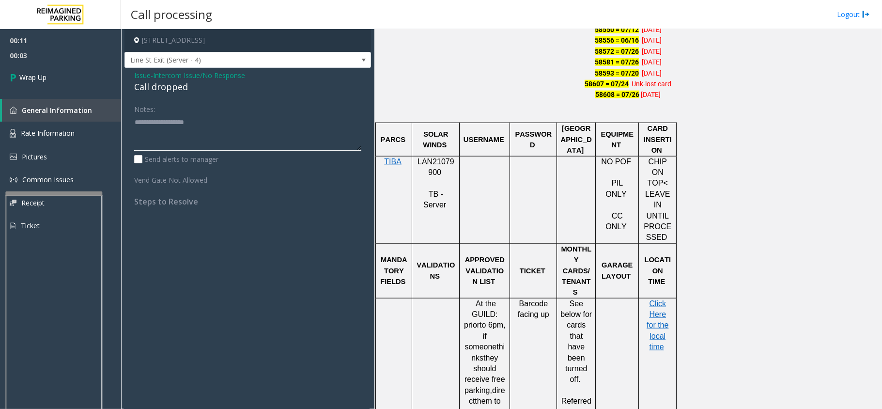
click at [170, 122] on textarea at bounding box center [247, 132] width 227 height 36
paste textarea "**********"
type textarea "**********"
click at [70, 76] on link "Wrap Up" at bounding box center [60, 77] width 121 height 29
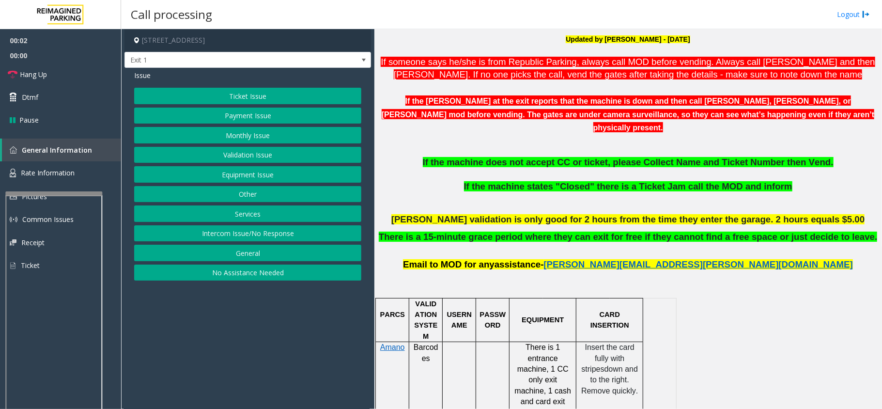
scroll to position [387, 0]
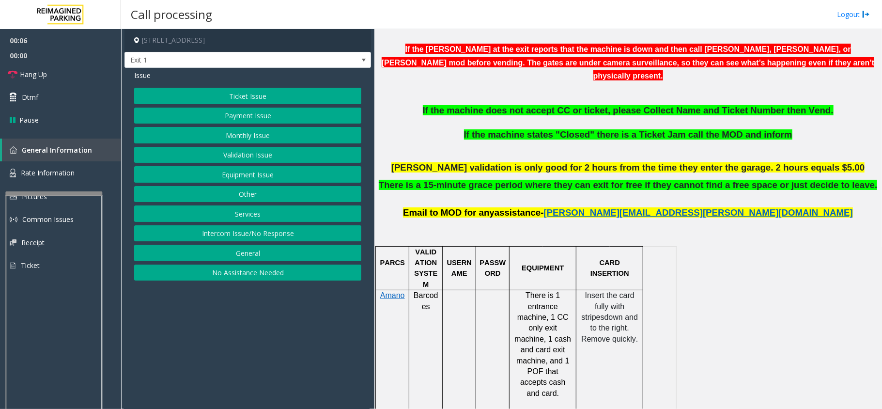
click at [241, 142] on button "Monthly Issue" at bounding box center [247, 135] width 227 height 16
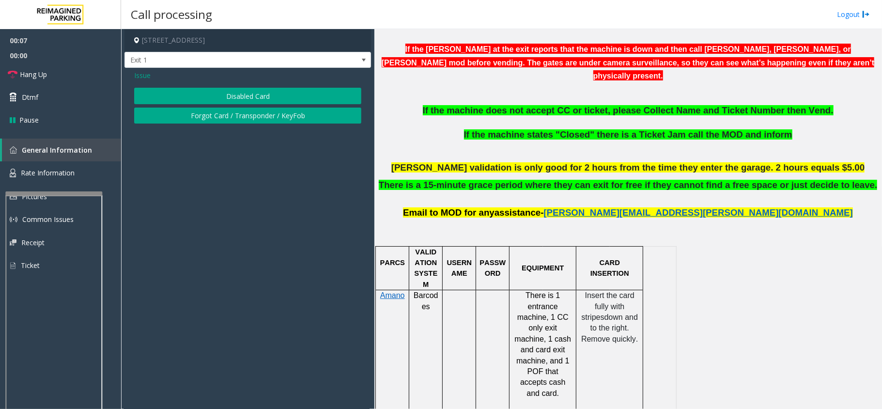
click at [217, 93] on button "Disabled Card" at bounding box center [247, 96] width 227 height 16
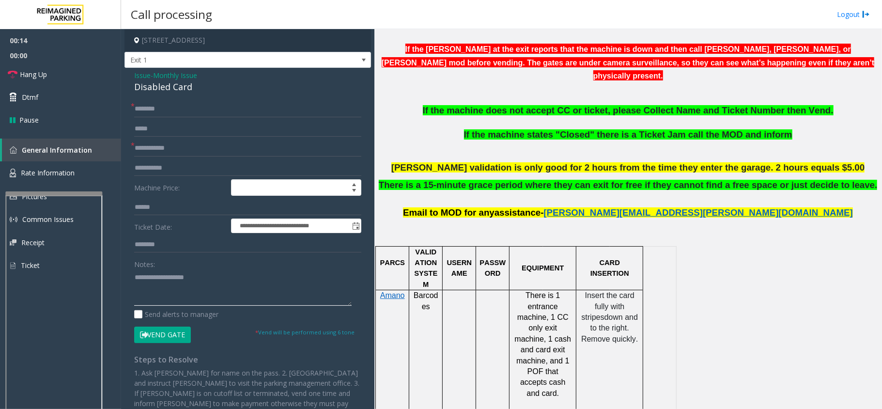
drag, startPoint x: 188, startPoint y: 295, endPoint x: 179, endPoint y: 290, distance: 9.7
click at [188, 295] on textarea at bounding box center [242, 287] width 217 height 36
paste textarea "**********"
click at [171, 288] on textarea at bounding box center [242, 287] width 217 height 36
click at [153, 92] on div "Disabled Card" at bounding box center [247, 86] width 227 height 13
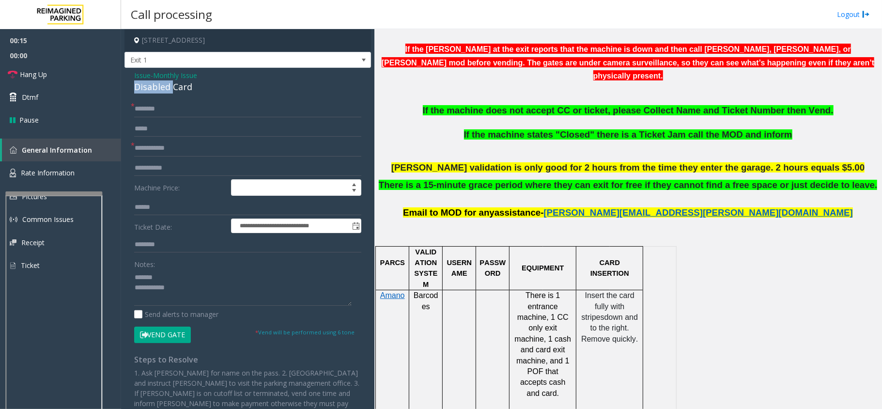
click at [153, 92] on div "Disabled Card" at bounding box center [247, 86] width 227 height 13
copy div "Disabled Card"
click at [178, 278] on textarea at bounding box center [242, 287] width 217 height 36
paste textarea "**********"
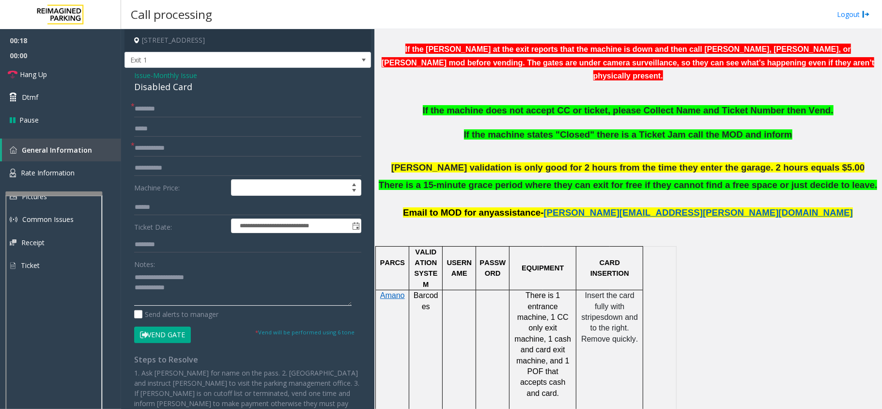
click at [181, 292] on textarea at bounding box center [242, 287] width 217 height 36
type textarea "**********"
click at [172, 114] on input "text" at bounding box center [247, 109] width 227 height 16
click at [147, 109] on input "*******" at bounding box center [247, 109] width 227 height 16
type input "*******"
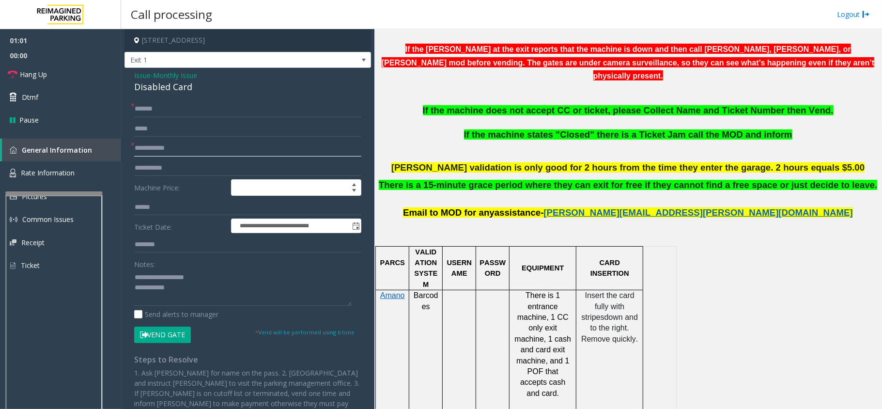
click at [166, 155] on input "text" at bounding box center [247, 148] width 227 height 16
click at [189, 285] on textarea at bounding box center [242, 287] width 217 height 36
click at [165, 295] on textarea at bounding box center [242, 287] width 217 height 36
click at [154, 297] on textarea at bounding box center [242, 287] width 217 height 36
click at [159, 296] on textarea at bounding box center [242, 287] width 217 height 36
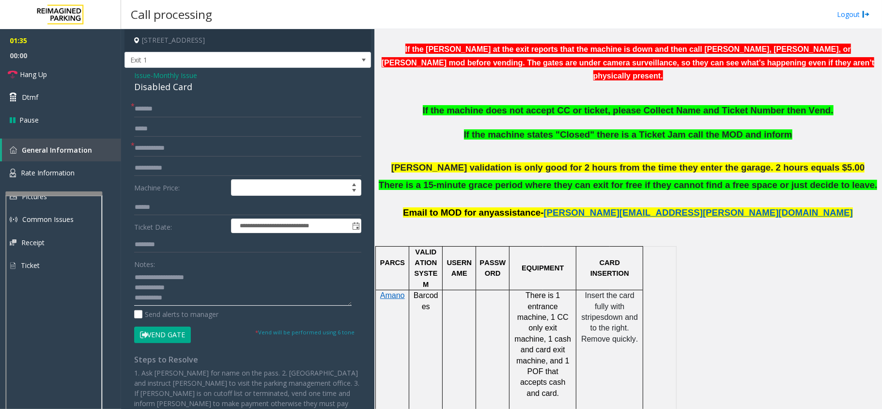
click at [163, 296] on textarea at bounding box center [242, 287] width 217 height 36
type textarea "**********"
click at [163, 144] on input "text" at bounding box center [247, 148] width 227 height 16
type input "**"
click at [161, 337] on button "Vend Gate" at bounding box center [162, 334] width 57 height 16
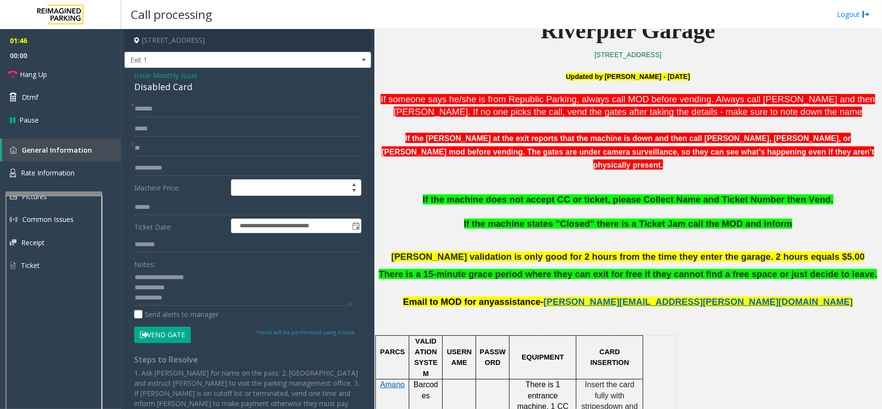
scroll to position [258, 0]
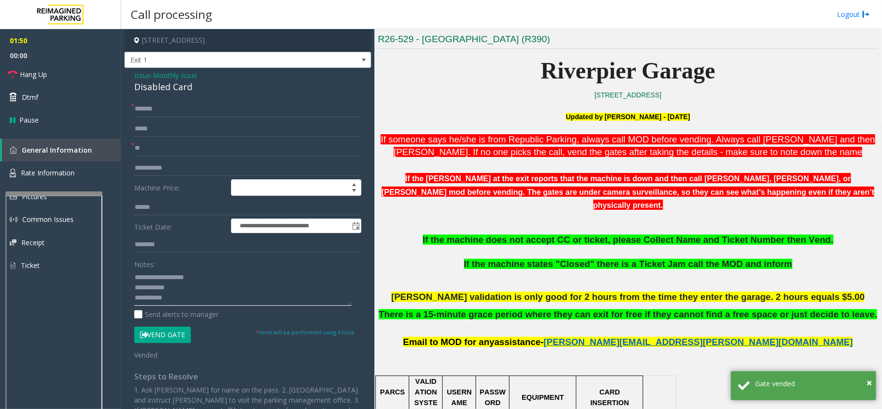
click at [185, 290] on textarea at bounding box center [242, 287] width 217 height 36
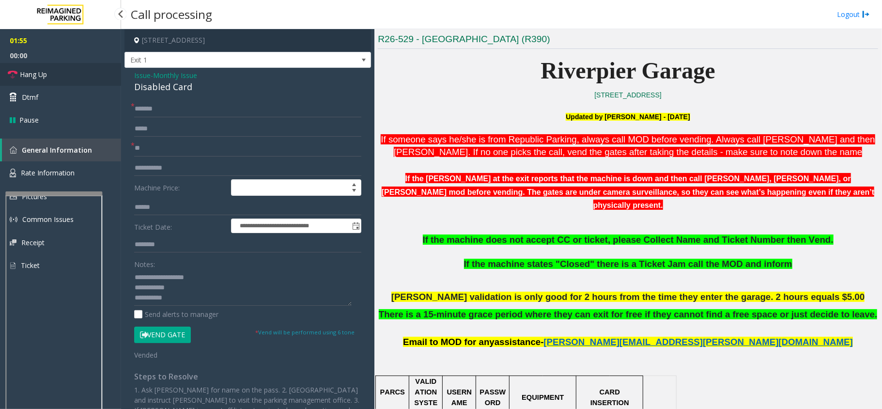
drag, startPoint x: 42, startPoint y: 78, endPoint x: 85, endPoint y: 134, distance: 70.3
click at [42, 78] on span "Hang Up" at bounding box center [33, 74] width 27 height 10
click at [188, 285] on textarea at bounding box center [242, 287] width 217 height 36
paste textarea "**********"
type textarea "**********"
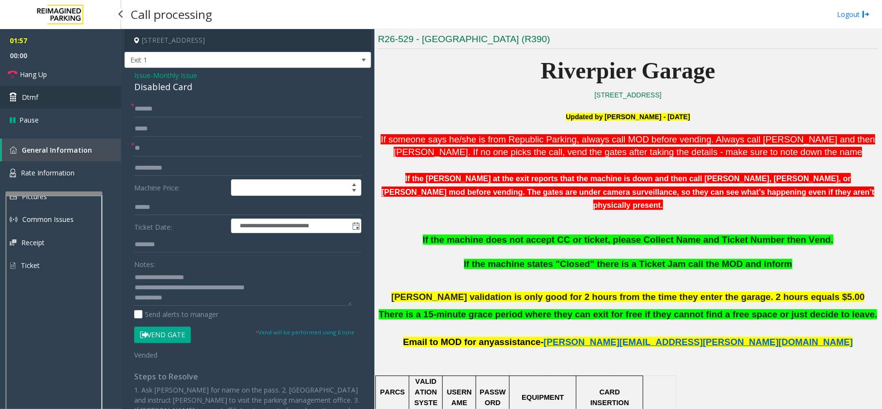
click at [65, 88] on link "Dtmf" at bounding box center [60, 97] width 121 height 23
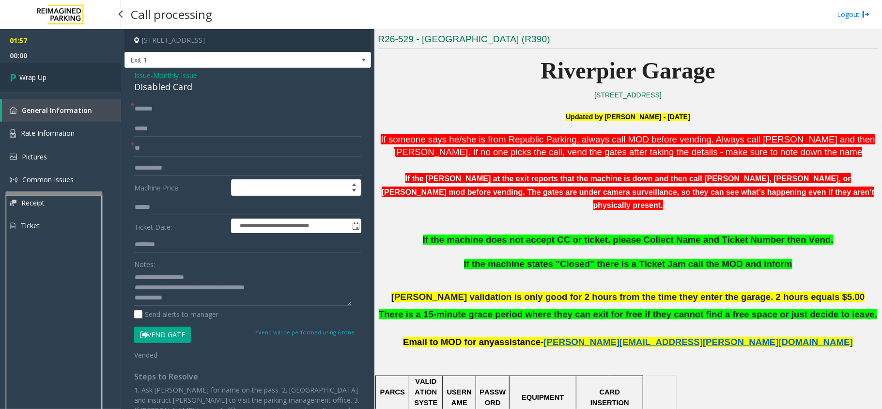
click at [66, 83] on link "Wrap Up" at bounding box center [60, 77] width 121 height 29
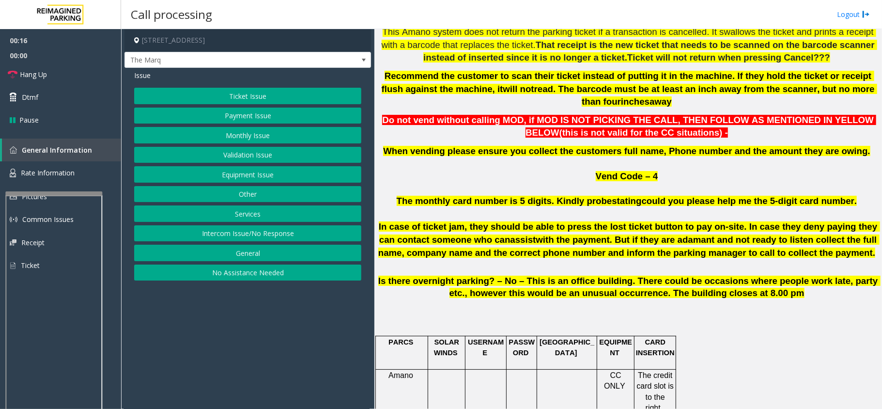
scroll to position [452, 0]
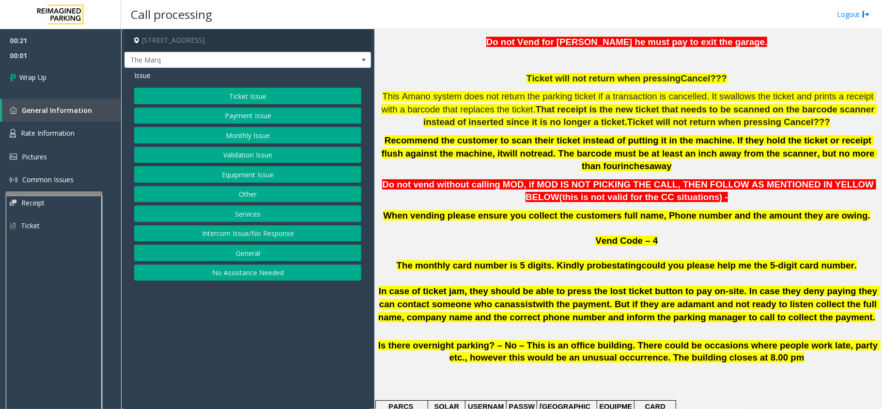
click at [274, 237] on button "Intercom Issue/No Response" at bounding box center [247, 233] width 227 height 16
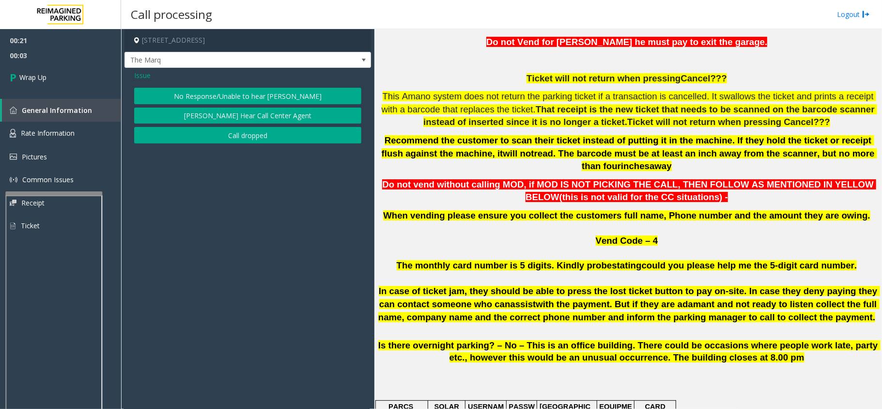
click at [206, 134] on button "Call dropped" at bounding box center [247, 135] width 227 height 16
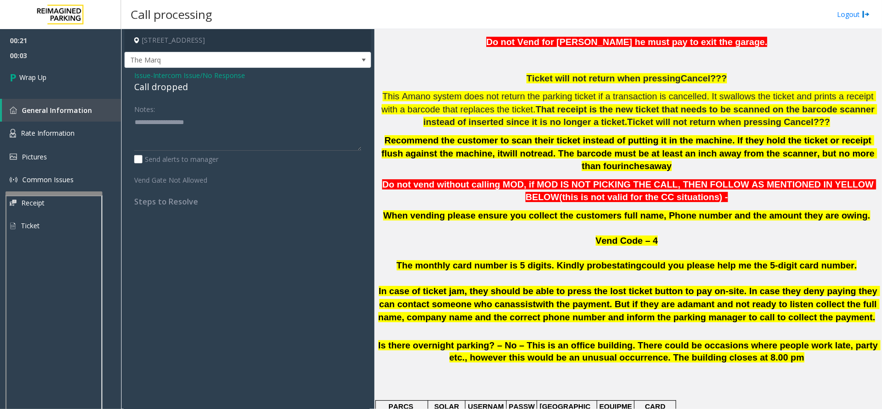
click at [149, 89] on div "Call dropped" at bounding box center [247, 86] width 227 height 13
click at [154, 133] on textarea at bounding box center [247, 132] width 227 height 36
paste textarea "**********"
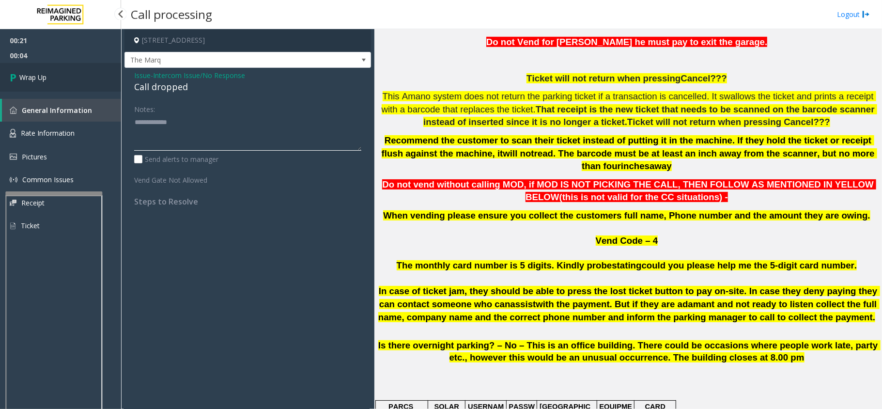
type textarea "**********"
click at [27, 66] on link "Wrap Up" at bounding box center [60, 77] width 121 height 29
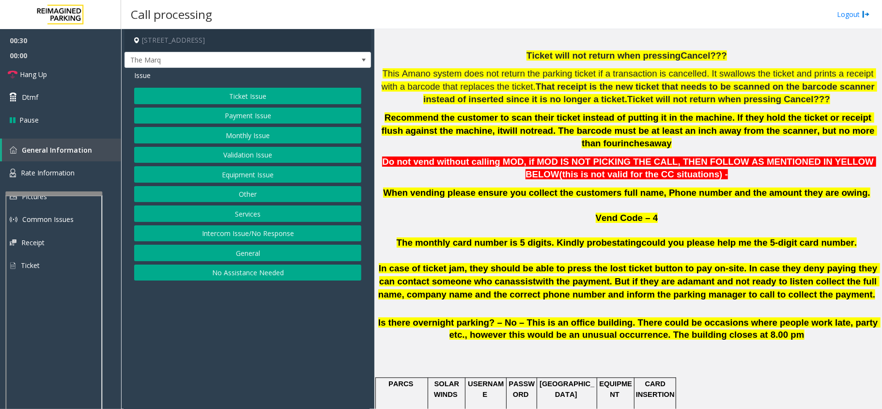
scroll to position [452, 0]
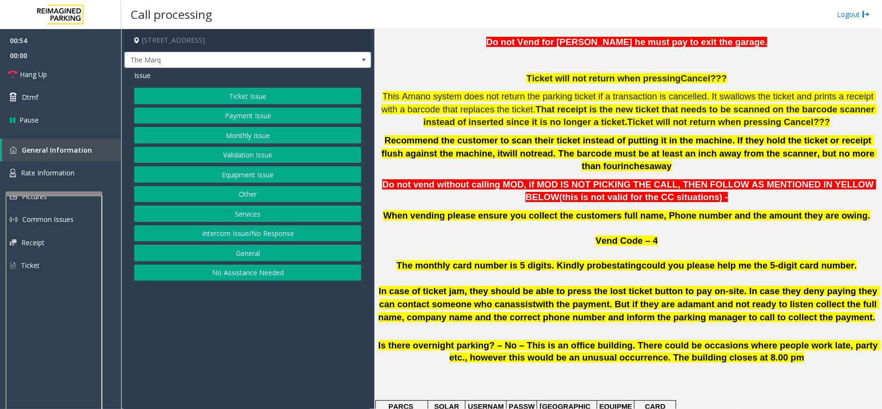
click at [248, 172] on button "Equipment Issue" at bounding box center [247, 174] width 227 height 16
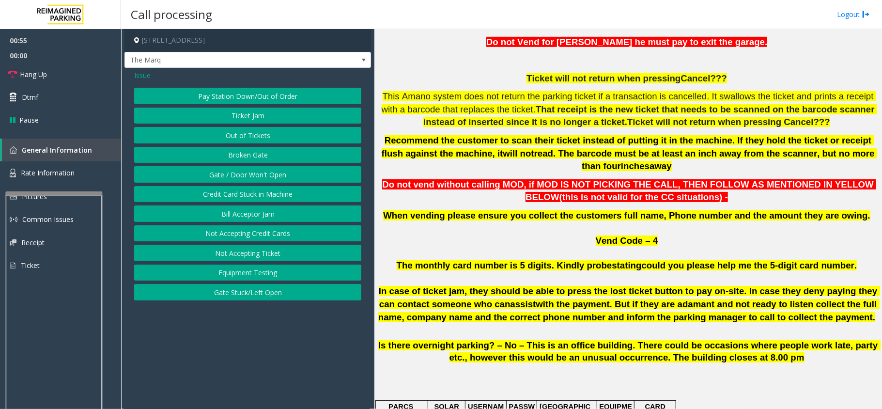
click at [243, 110] on button "Ticket Jam" at bounding box center [247, 115] width 227 height 16
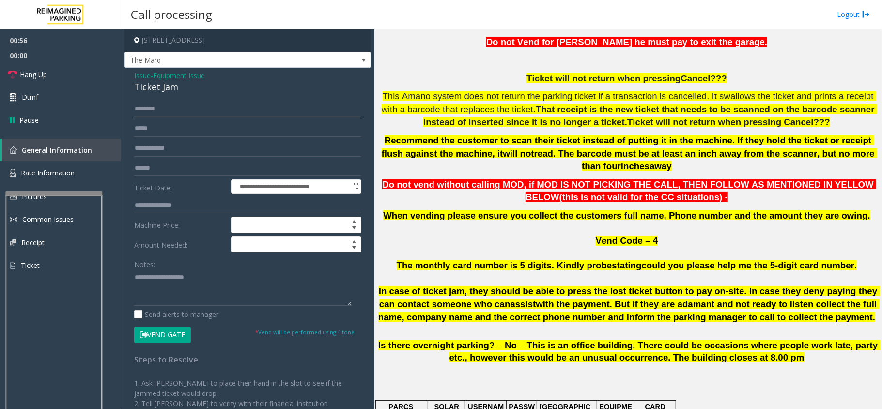
click at [206, 106] on input "text" at bounding box center [247, 109] width 227 height 16
type input "*"
type input "****"
click at [193, 128] on input "text" at bounding box center [247, 129] width 227 height 16
type input "**********"
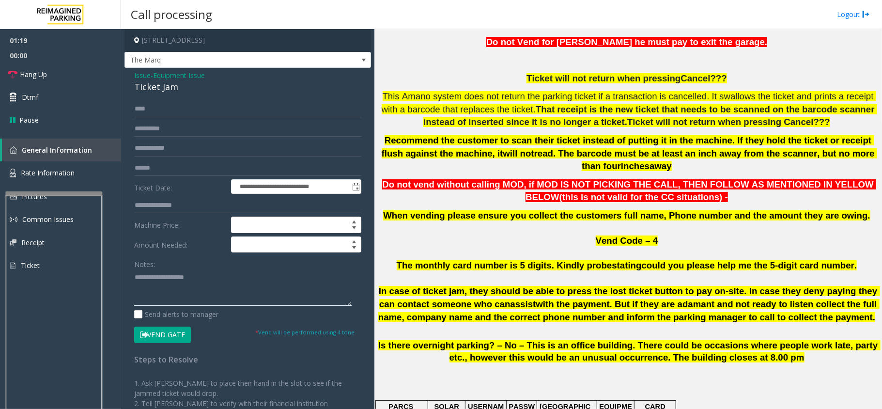
click at [171, 286] on textarea at bounding box center [242, 287] width 217 height 36
click at [181, 330] on button "Vend Gate" at bounding box center [162, 334] width 57 height 16
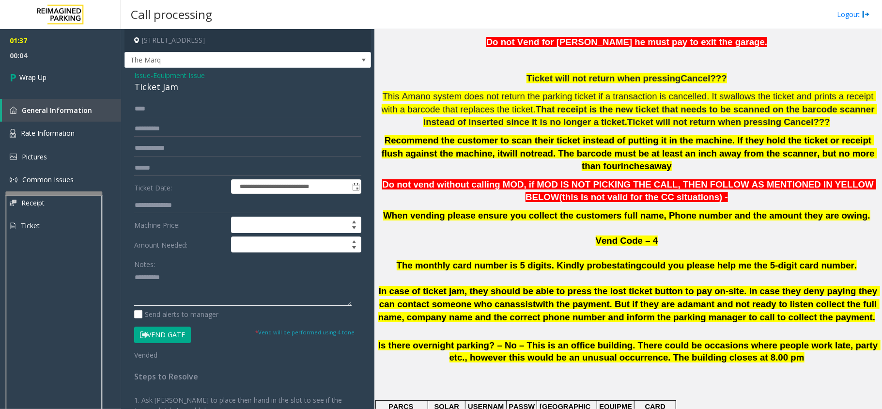
click at [200, 290] on textarea at bounding box center [242, 287] width 217 height 36
paste textarea "**********"
click at [152, 84] on div "Ticket Jam" at bounding box center [247, 86] width 227 height 13
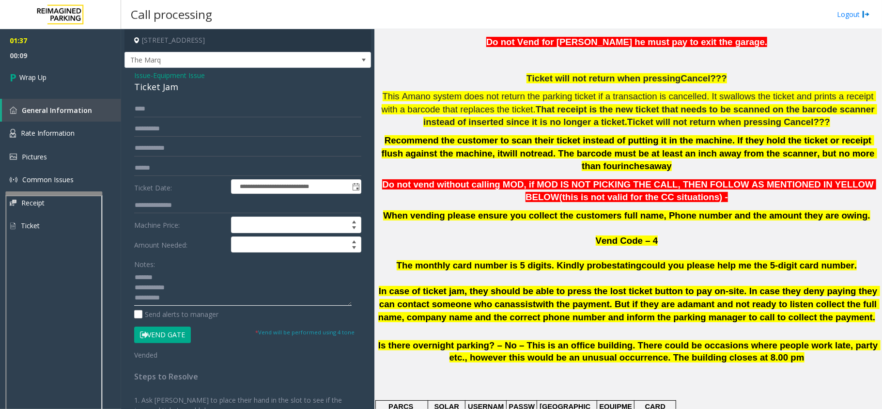
click at [198, 281] on textarea at bounding box center [242, 287] width 217 height 36
paste textarea "**********"
click at [210, 293] on textarea at bounding box center [242, 287] width 217 height 36
click at [201, 291] on textarea at bounding box center [242, 287] width 217 height 36
drag, startPoint x: 190, startPoint y: 289, endPoint x: 181, endPoint y: 276, distance: 16.0
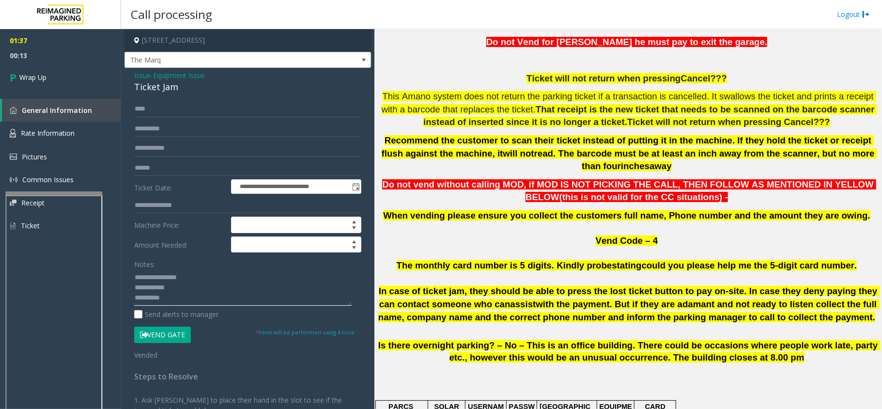
click at [190, 289] on textarea at bounding box center [242, 287] width 217 height 36
paste textarea "**********"
type textarea "**********"
click at [59, 90] on link "Wrap Up" at bounding box center [60, 77] width 121 height 29
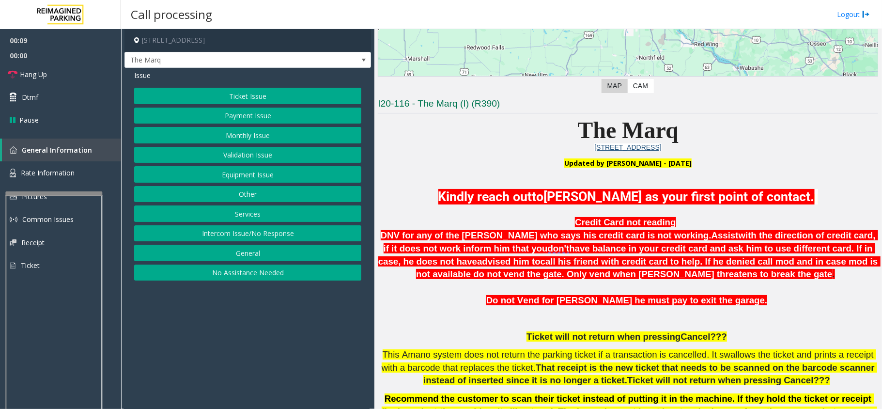
scroll to position [258, 0]
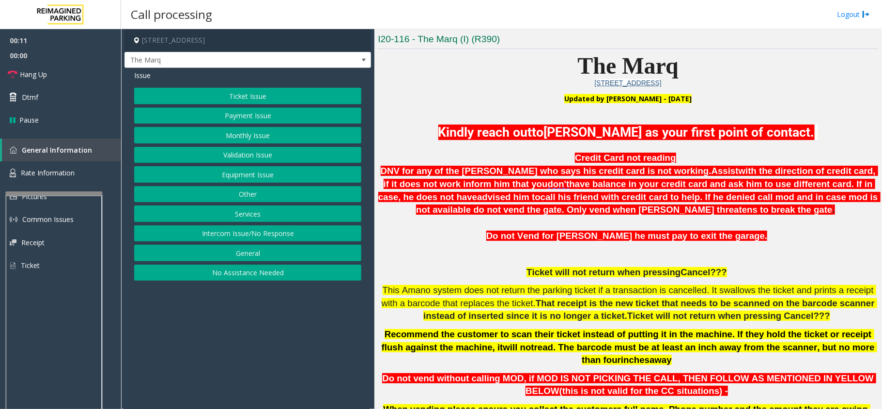
click at [235, 172] on button "Equipment Issue" at bounding box center [247, 174] width 227 height 16
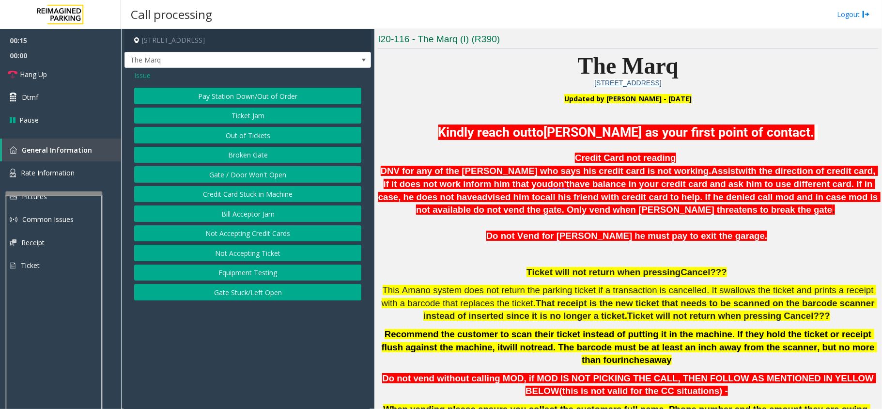
click at [235, 172] on button "Gate / Door Won't Open" at bounding box center [247, 174] width 227 height 16
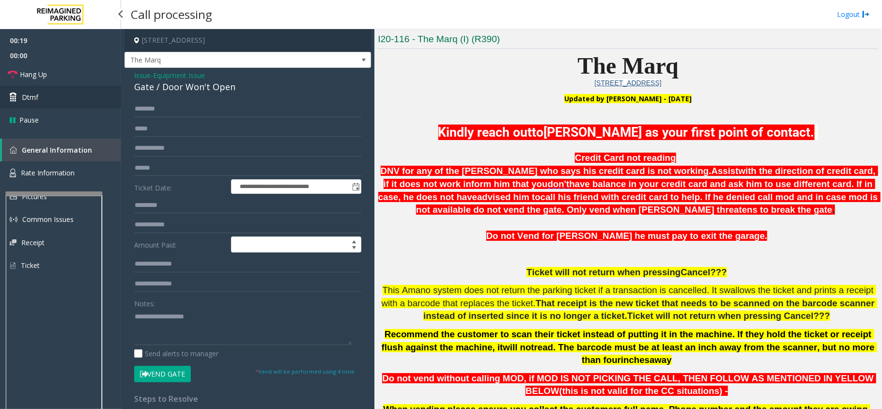
click at [81, 103] on link "Dtmf" at bounding box center [60, 97] width 121 height 23
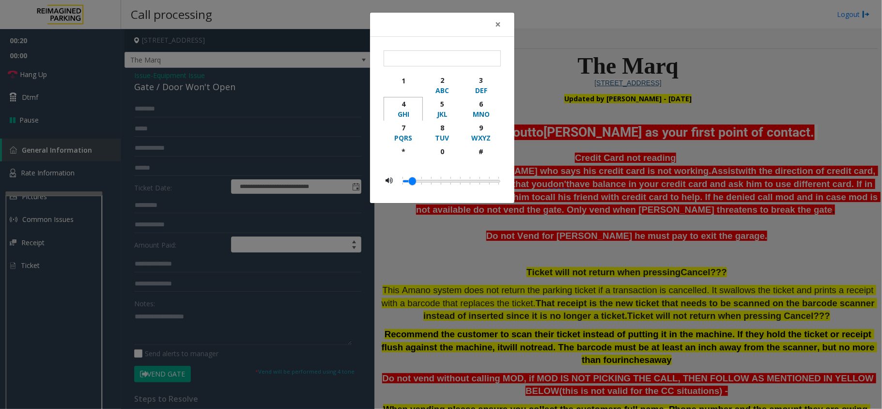
click at [398, 110] on div "GHI" at bounding box center [403, 114] width 27 height 10
type input "*"
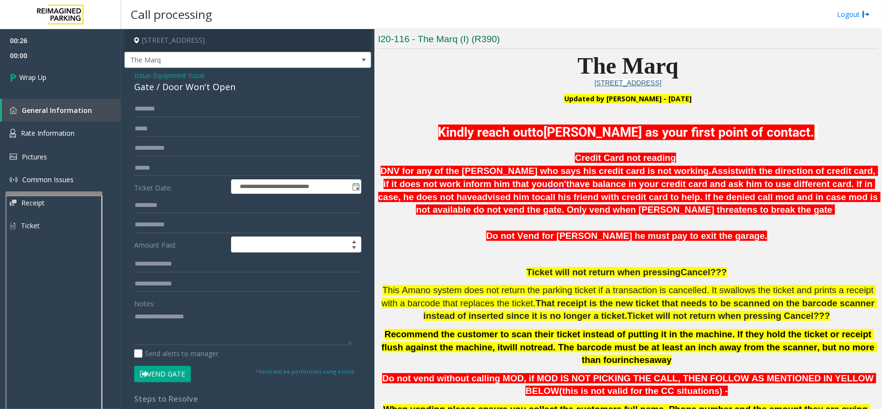
click at [214, 305] on div "Notes:" at bounding box center [247, 320] width 227 height 50
click at [208, 318] on textarea at bounding box center [242, 326] width 217 height 36
click at [206, 328] on textarea at bounding box center [242, 326] width 217 height 36
click at [174, 330] on textarea at bounding box center [242, 326] width 217 height 36
paste textarea "**********"
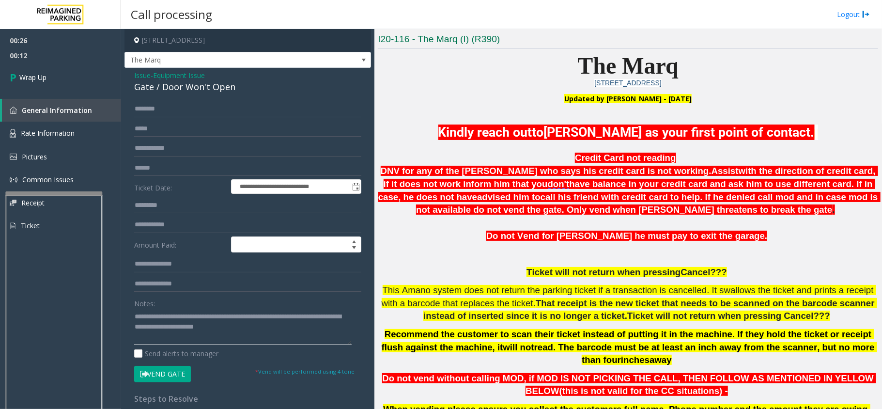
type textarea "**********"
click at [192, 69] on div "**********" at bounding box center [247, 308] width 246 height 481
click at [194, 74] on span "Equipment Issue" at bounding box center [179, 75] width 52 height 10
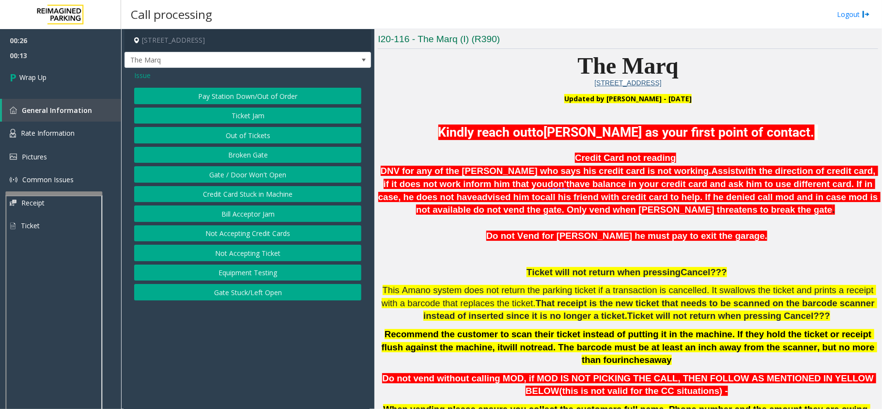
click at [243, 109] on button "Ticket Jam" at bounding box center [247, 115] width 227 height 16
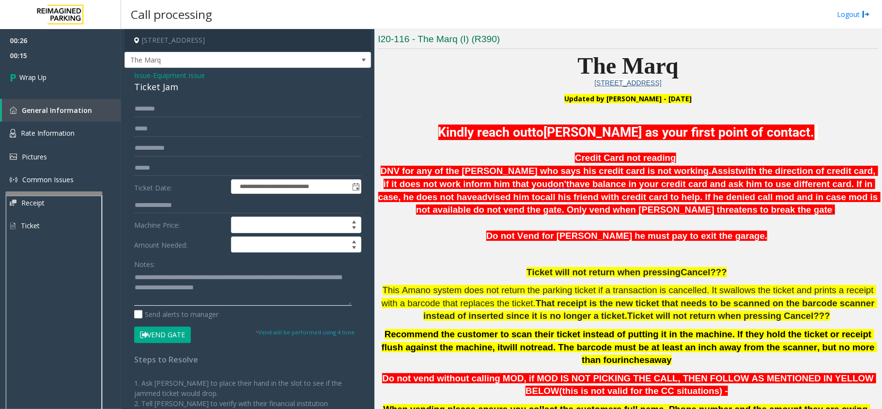
click at [192, 282] on textarea at bounding box center [242, 287] width 217 height 36
click at [190, 277] on textarea at bounding box center [242, 287] width 217 height 36
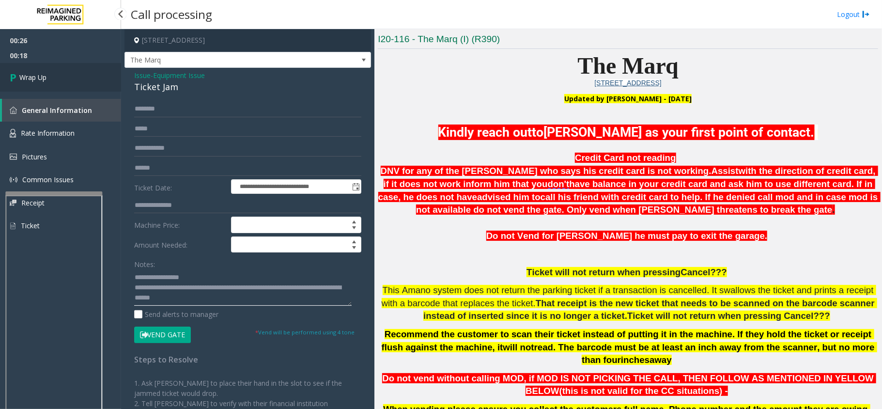
type textarea "**********"
click at [64, 80] on link "Wrap Up" at bounding box center [60, 77] width 121 height 29
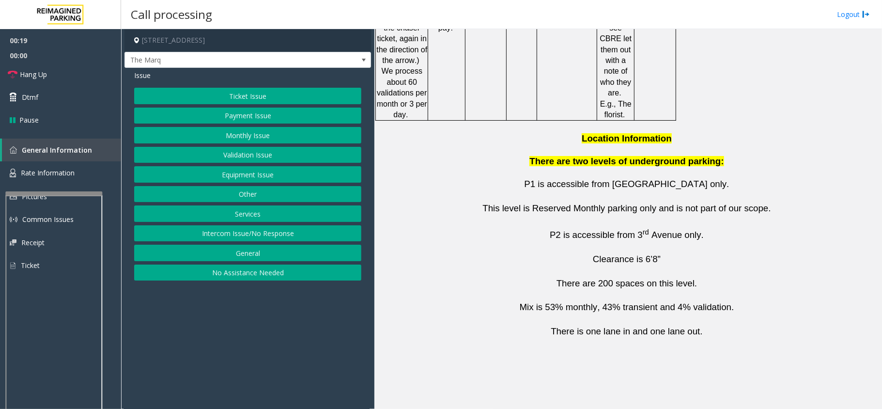
scroll to position [1733, 0]
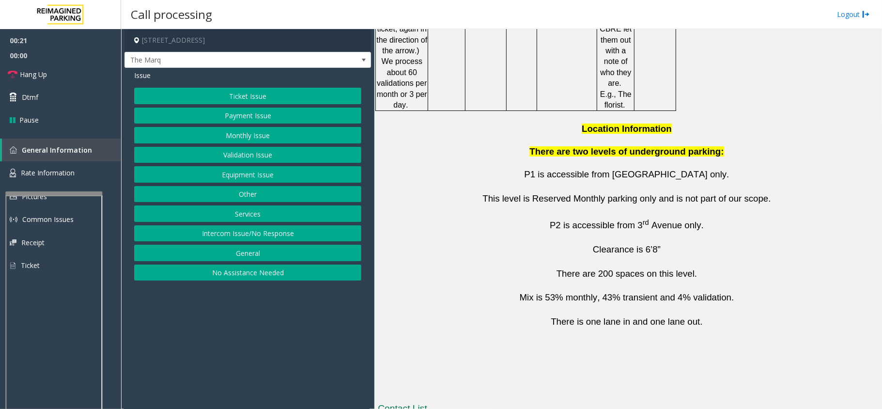
drag, startPoint x: 523, startPoint y: 348, endPoint x: 439, endPoint y: 349, distance: 84.3
click at [246, 182] on button "Equipment Issue" at bounding box center [247, 174] width 227 height 16
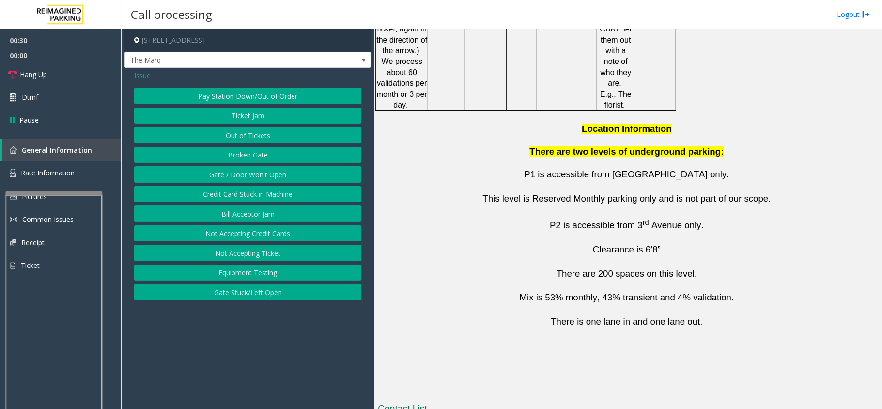
click at [235, 121] on button "Ticket Jam" at bounding box center [247, 115] width 227 height 16
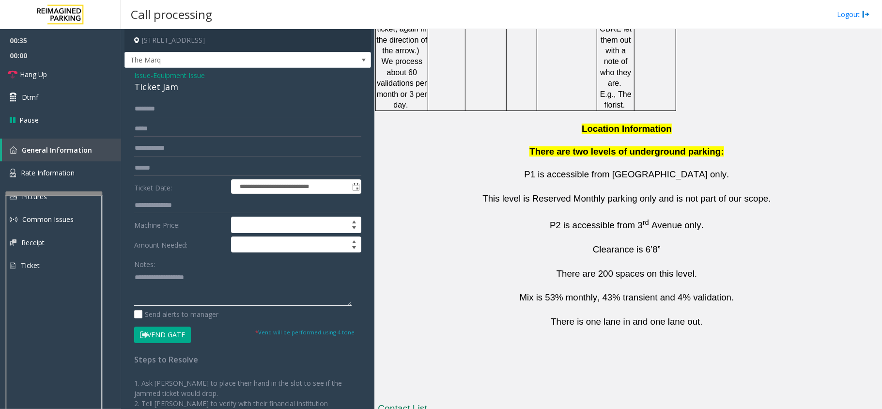
click at [189, 282] on textarea at bounding box center [242, 287] width 217 height 36
paste textarea "**********"
click at [159, 290] on textarea at bounding box center [242, 287] width 217 height 36
click at [161, 90] on div "Ticket Jam" at bounding box center [247, 86] width 227 height 13
click at [160, 91] on div "Ticket Jam" at bounding box center [247, 86] width 227 height 13
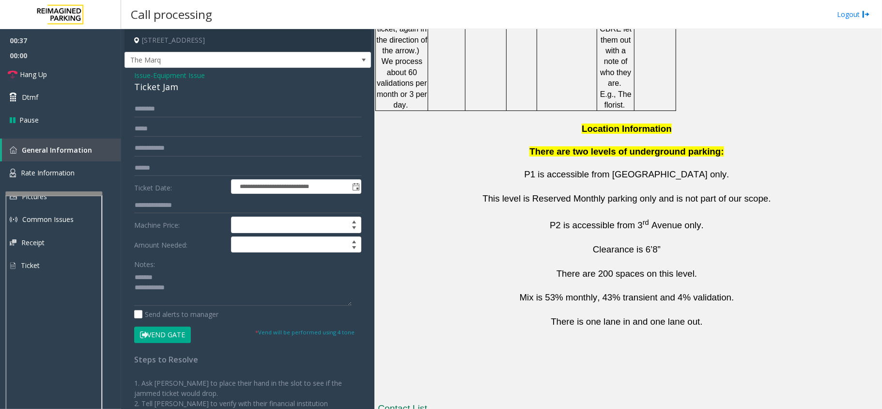
click at [157, 92] on div "Ticket Jam" at bounding box center [247, 86] width 227 height 13
click at [177, 277] on textarea at bounding box center [242, 287] width 217 height 36
paste textarea "**********"
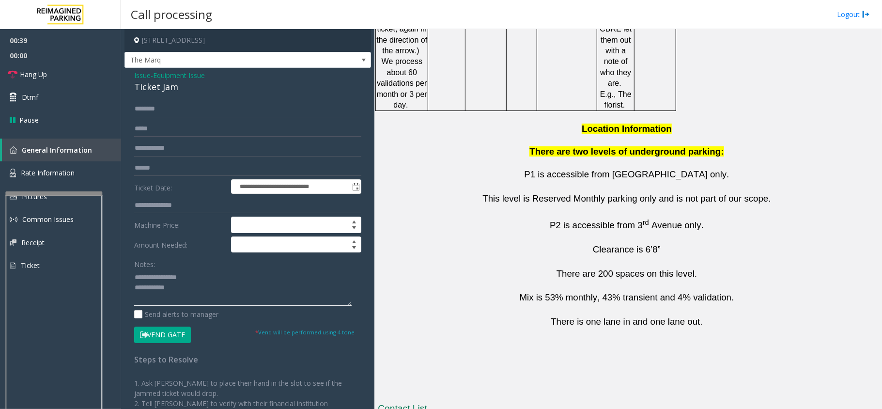
click at [197, 292] on textarea at bounding box center [242, 287] width 217 height 36
type textarea "**********"
click at [162, 109] on input "text" at bounding box center [247, 109] width 227 height 16
type input "****"
click at [293, 292] on textarea at bounding box center [242, 287] width 217 height 36
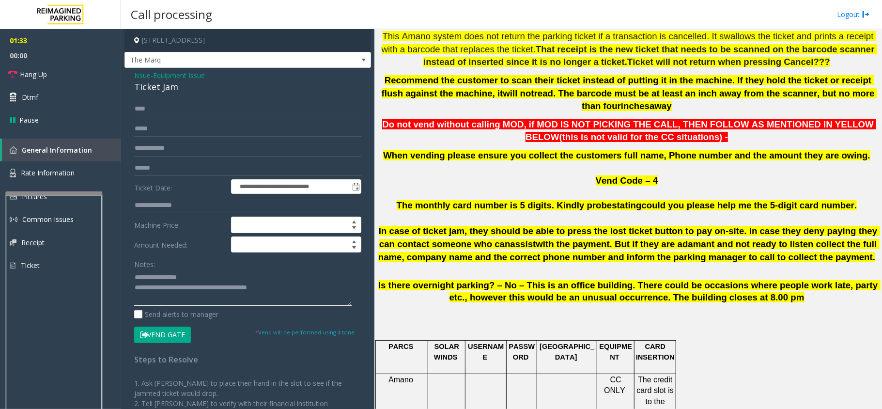
scroll to position [506, 0]
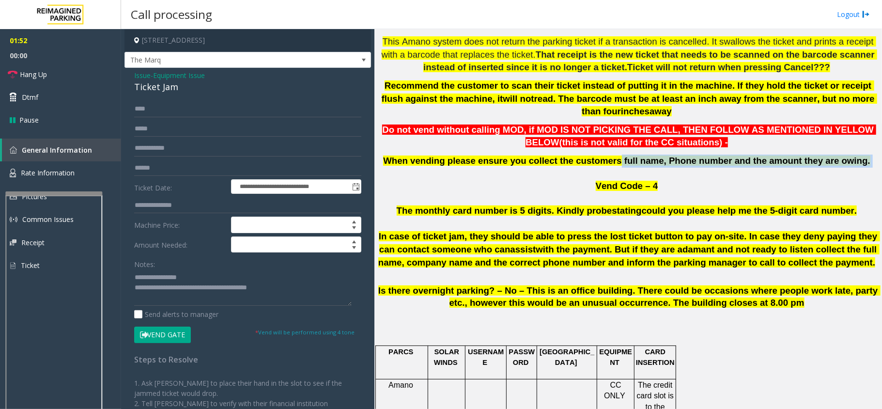
drag, startPoint x: 616, startPoint y: 145, endPoint x: 839, endPoint y: 149, distance: 222.7
click at [439, 154] on p "When vending please ensure you collect the customers full name, Phone number an…" at bounding box center [628, 160] width 500 height 13
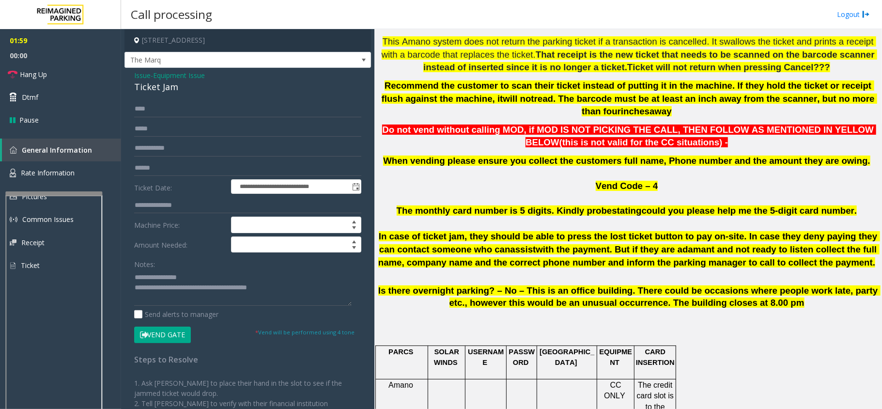
click at [439, 168] on p at bounding box center [628, 174] width 500 height 13
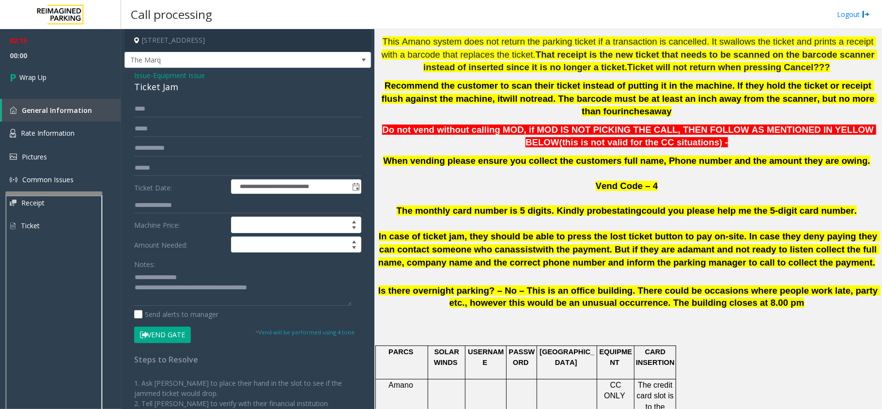
click at [438, 155] on span "When vending please ensure you collect the customers full name, Phone number an…" at bounding box center [626, 160] width 487 height 10
click at [279, 289] on textarea at bounding box center [242, 287] width 217 height 36
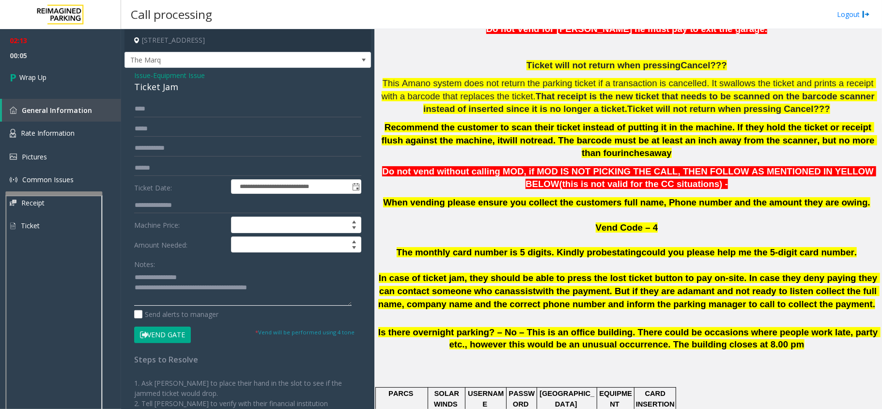
scroll to position [442, 0]
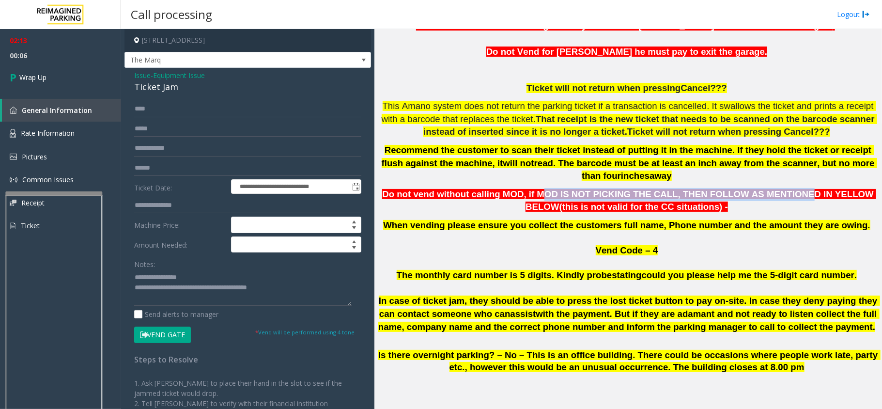
drag, startPoint x: 527, startPoint y: 179, endPoint x: 748, endPoint y: 177, distance: 221.3
click at [439, 189] on span "Do not vend without calling MOD, if MOD IS NOT PICKING THE CALL, THEN FOLLOW AS…" at bounding box center [629, 200] width 494 height 23
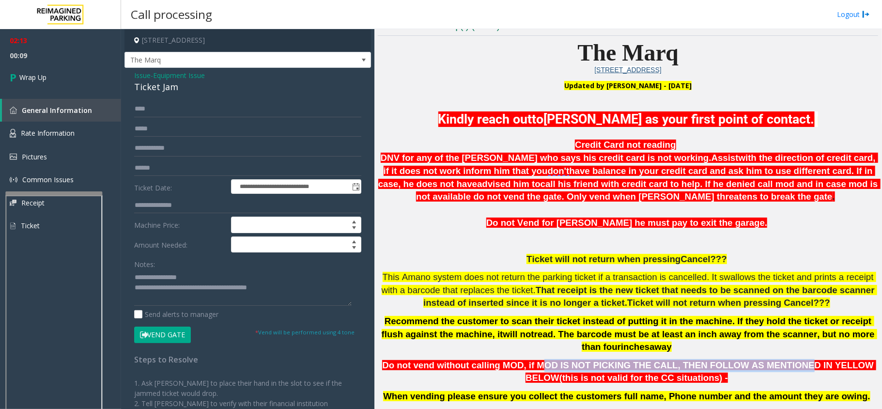
scroll to position [248, 0]
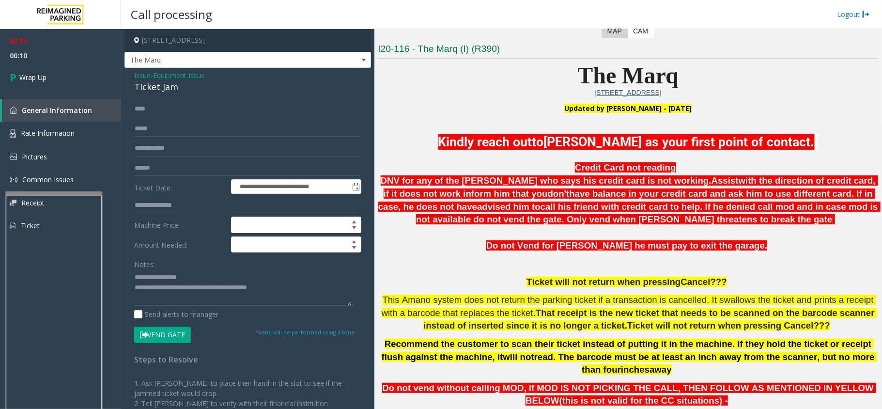
click at [439, 185] on p "Credit Card not reading DNV for any of the [PERSON_NAME] who says his credit ca…" at bounding box center [628, 193] width 500 height 65
click at [439, 198] on span "have balance in your credit card and ask him to use different card. If in case,…" at bounding box center [626, 199] width 497 height 23
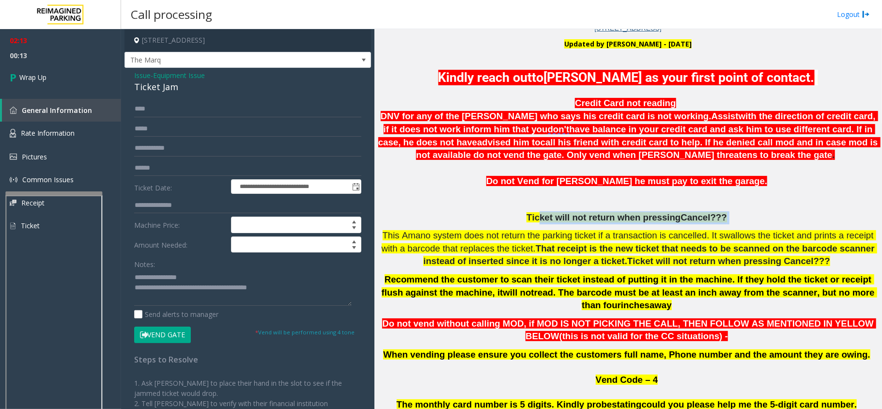
drag, startPoint x: 547, startPoint y: 215, endPoint x: 724, endPoint y: 215, distance: 177.2
click at [439, 215] on p "Ticket will not return when pressing Cancel???" at bounding box center [628, 217] width 500 height 13
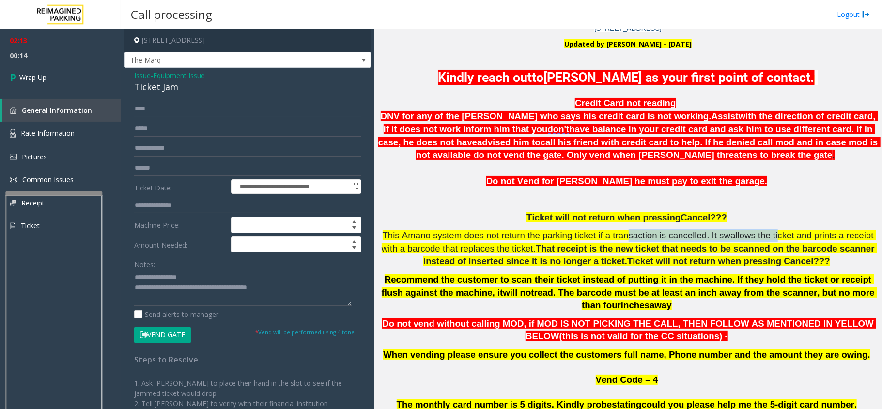
drag, startPoint x: 616, startPoint y: 233, endPoint x: 752, endPoint y: 235, distance: 136.0
click at [439, 235] on span "This Amano system does not return the parking ticket if a transaction is cancel…" at bounding box center [628, 241] width 494 height 23
click at [439, 265] on span "Ticket will not return when pressing Cancel???" at bounding box center [728, 261] width 203 height 10
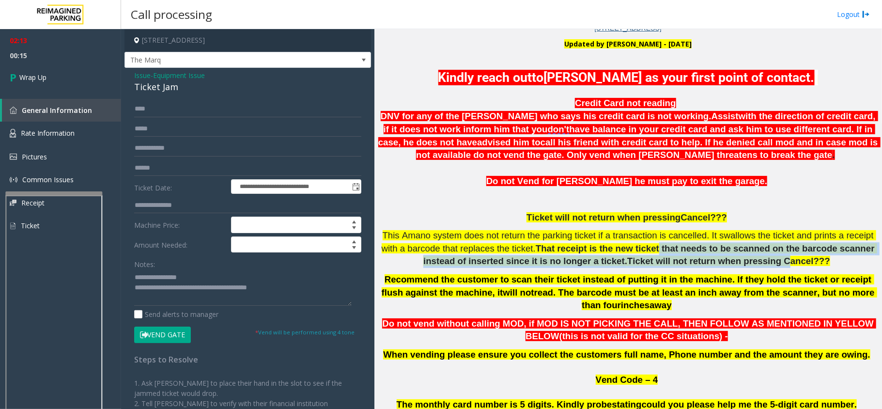
drag, startPoint x: 628, startPoint y: 250, endPoint x: 742, endPoint y: 260, distance: 113.7
click at [439, 260] on span "That receipt is the new ticket that needs to be scanned on the barcode scanner …" at bounding box center [650, 254] width 454 height 23
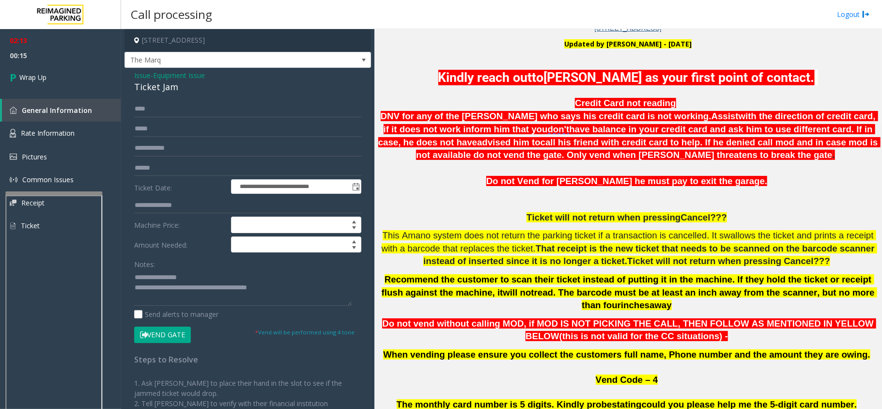
click at [439, 270] on h6 "Credit Card not reading DNV for any of the [PERSON_NAME] who says his credit ca…" at bounding box center [628, 306] width 500 height 418
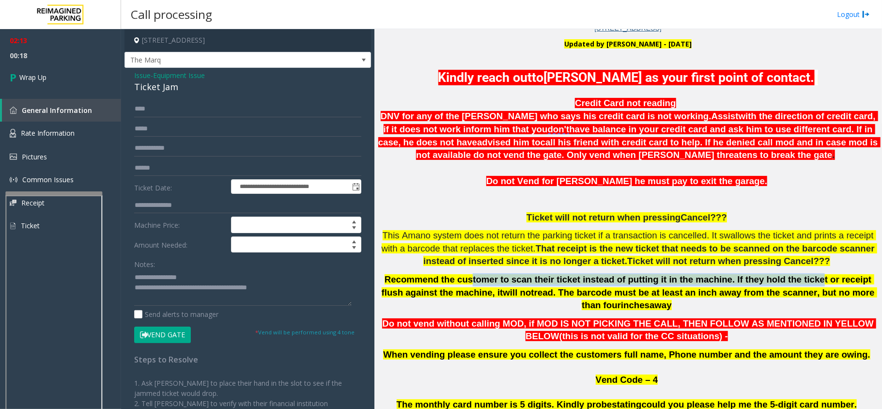
drag, startPoint x: 459, startPoint y: 271, endPoint x: 770, endPoint y: 281, distance: 311.0
click at [439, 281] on h6 "Credit Card not reading DNV for any of the [PERSON_NAME] who says his credit ca…" at bounding box center [628, 306] width 500 height 418
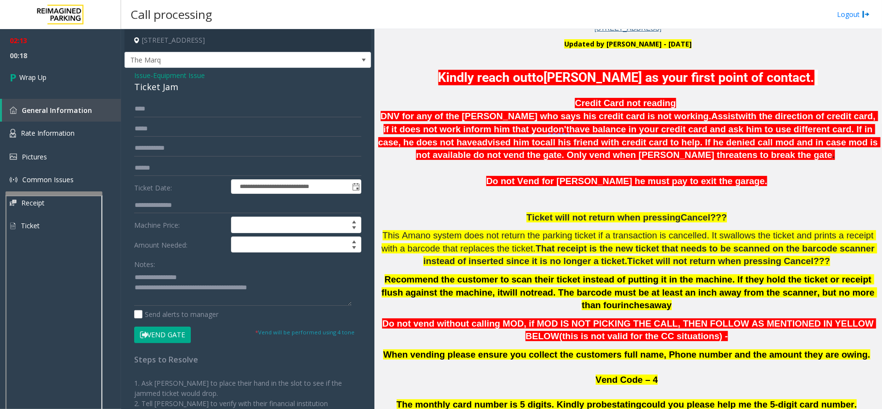
click at [439, 294] on span "read. The barcode must be at least an inch away from the scanner, but no more t…" at bounding box center [705, 298] width 343 height 23
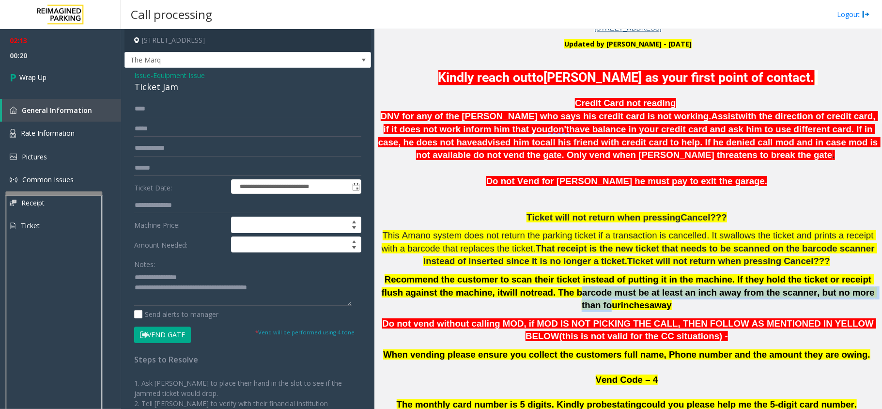
drag, startPoint x: 514, startPoint y: 297, endPoint x: 790, endPoint y: 287, distance: 276.1
click at [439, 286] on p "Recommend the customer to scan their ticket instead of putting it in the machin…" at bounding box center [628, 292] width 500 height 39
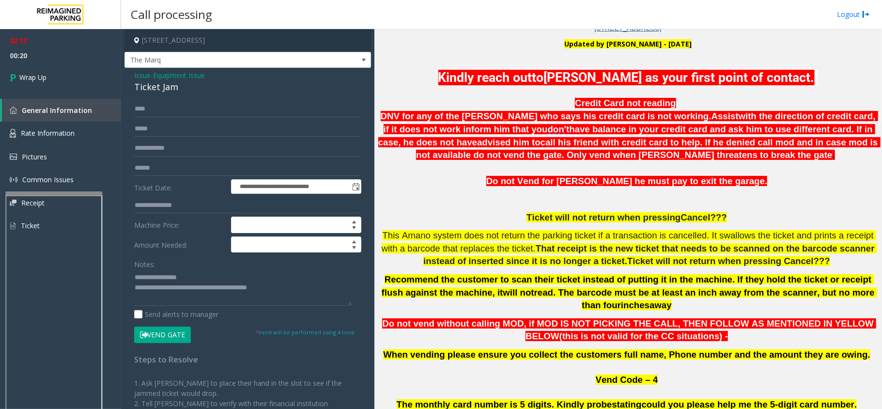
click at [439, 299] on h6 "Credit Card not reading DNV for any of the [PERSON_NAME] who says his credit ca…" at bounding box center [628, 306] width 500 height 418
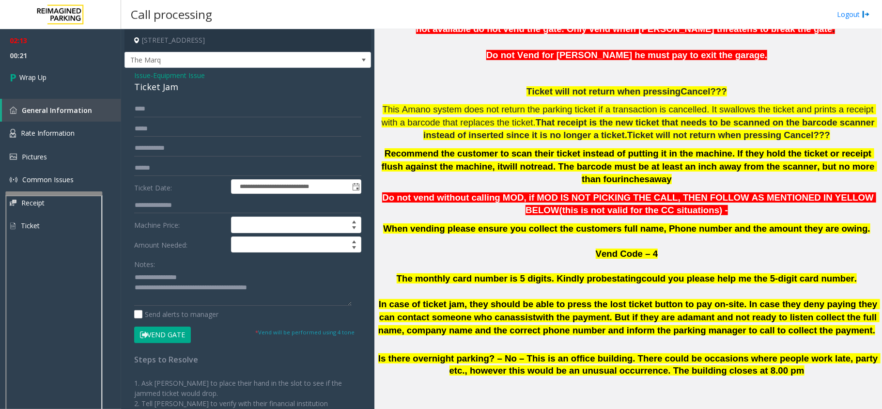
scroll to position [442, 0]
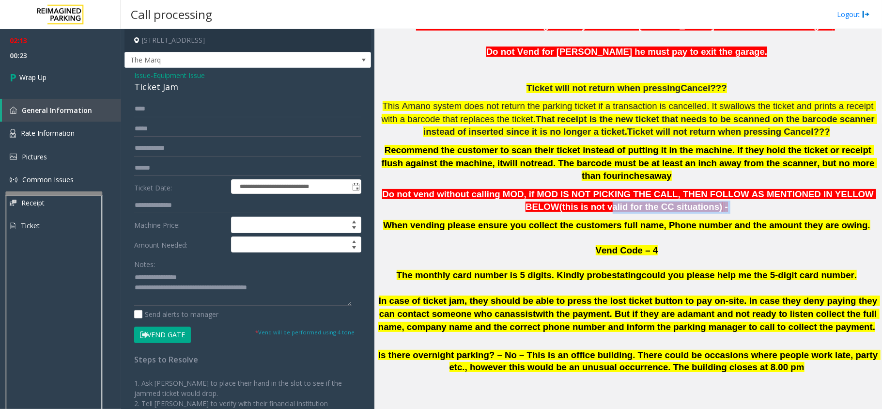
drag, startPoint x: 556, startPoint y: 189, endPoint x: 729, endPoint y: 188, distance: 172.4
click at [439, 188] on p "Do not vend without calling MOD, if MOD IS NOT PICKING THE CALL, THEN FOLLOW AS…" at bounding box center [628, 201] width 500 height 26
click at [439, 191] on p "Do not vend without calling MOD, if MOD IS NOT PICKING THE CALL, THEN FOLLOW AS…" at bounding box center [628, 201] width 500 height 26
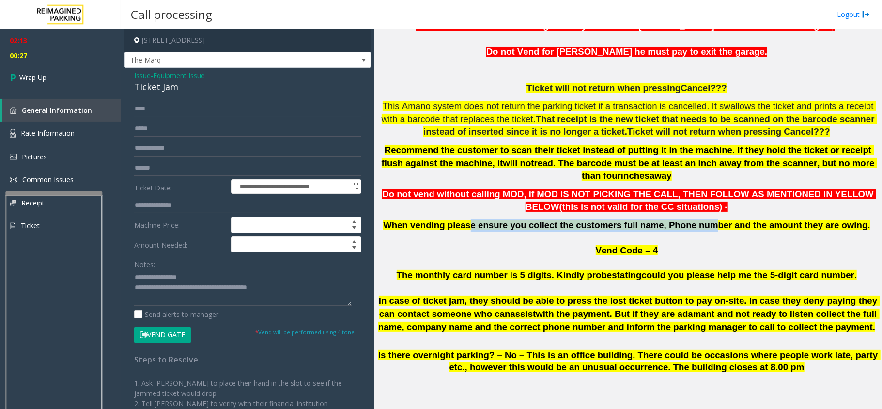
drag, startPoint x: 486, startPoint y: 204, endPoint x: 697, endPoint y: 204, distance: 211.1
click at [439, 204] on h6 "Credit Card not reading DNV for any of the [PERSON_NAME] who says his credit ca…" at bounding box center [628, 177] width 500 height 418
click at [423, 232] on p at bounding box center [628, 238] width 500 height 13
drag, startPoint x: 440, startPoint y: 214, endPoint x: 818, endPoint y: 210, distance: 378.1
click at [439, 220] on span "When vending please ensure you collect the customers full name, Phone number an…" at bounding box center [626, 225] width 487 height 10
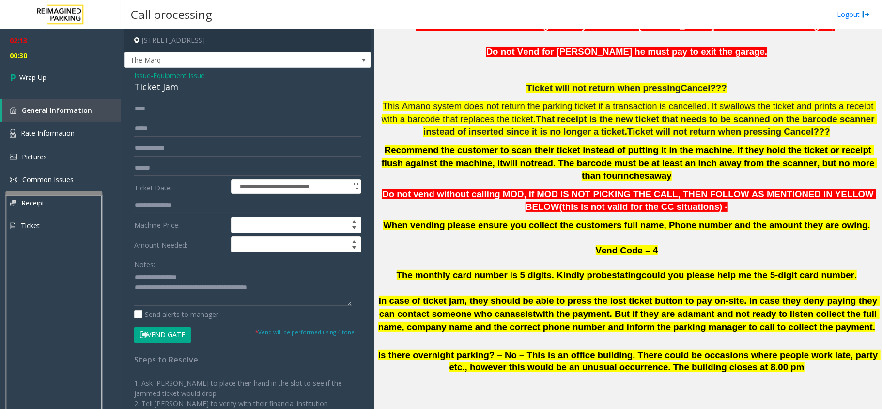
click at [439, 232] on p at bounding box center [628, 238] width 500 height 13
drag, startPoint x: 550, startPoint y: 237, endPoint x: 582, endPoint y: 249, distance: 33.7
click at [439, 244] on p "Vend Code – 4" at bounding box center [628, 250] width 500 height 12
drag, startPoint x: 475, startPoint y: 256, endPoint x: 618, endPoint y: 262, distance: 142.5
click at [439, 270] on span "The monthly card number is 5 digits. Kindly probe stating could you please help…" at bounding box center [627, 275] width 460 height 10
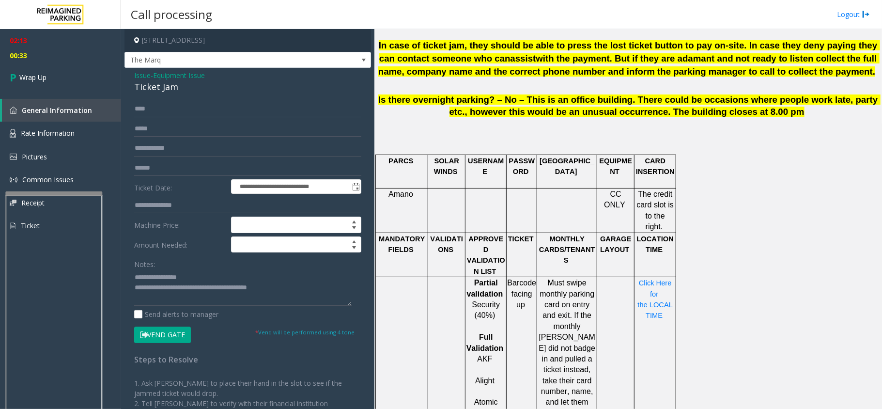
scroll to position [700, 0]
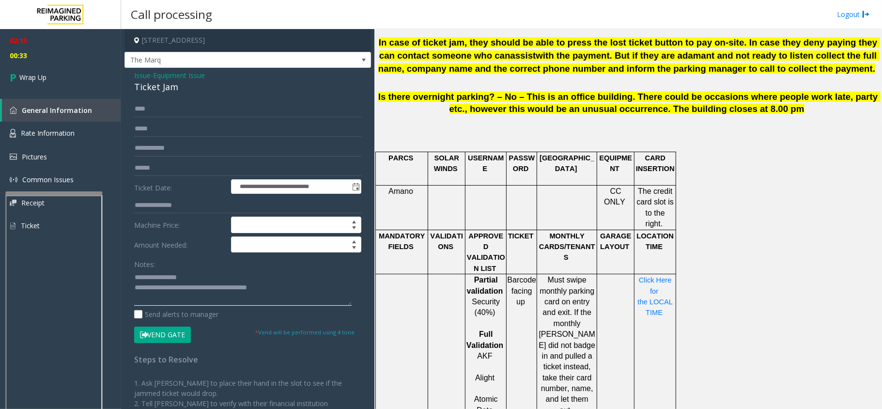
click at [303, 295] on textarea at bounding box center [242, 287] width 217 height 36
type textarea "**********"
click at [33, 84] on link "Wrap Up" at bounding box center [60, 77] width 121 height 29
